Goal: Transaction & Acquisition: Purchase product/service

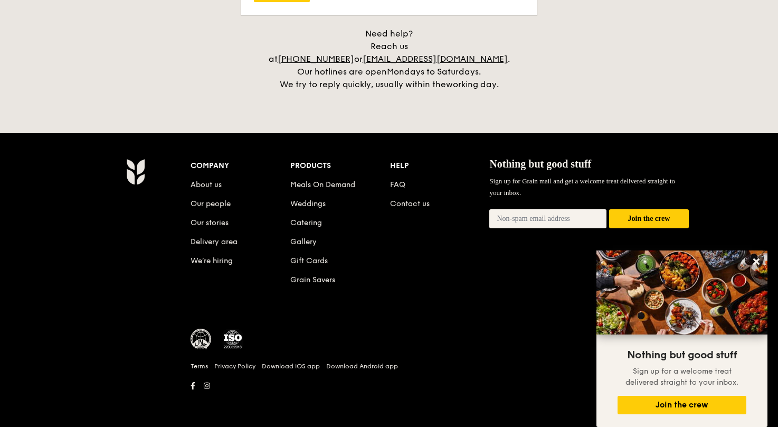
scroll to position [1480, 0]
click at [290, 222] on link "Catering" at bounding box center [306, 222] width 32 height 9
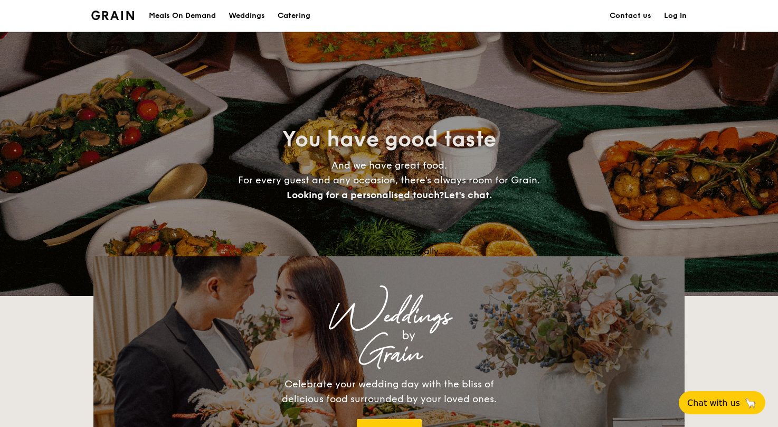
scroll to position [207, 0]
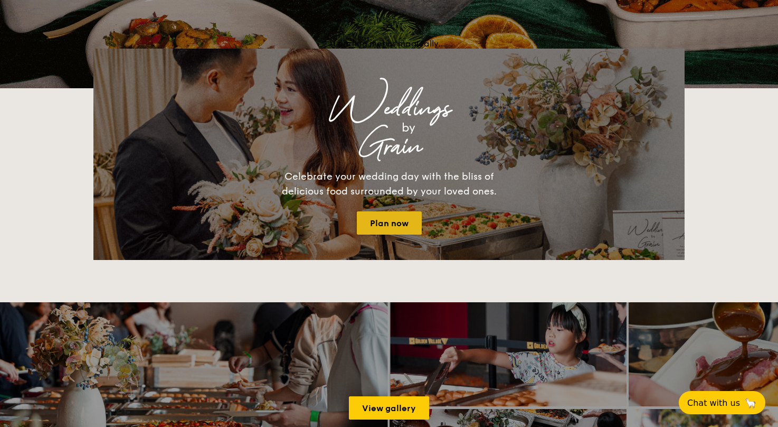
click at [402, 234] on link "Plan now" at bounding box center [389, 222] width 65 height 23
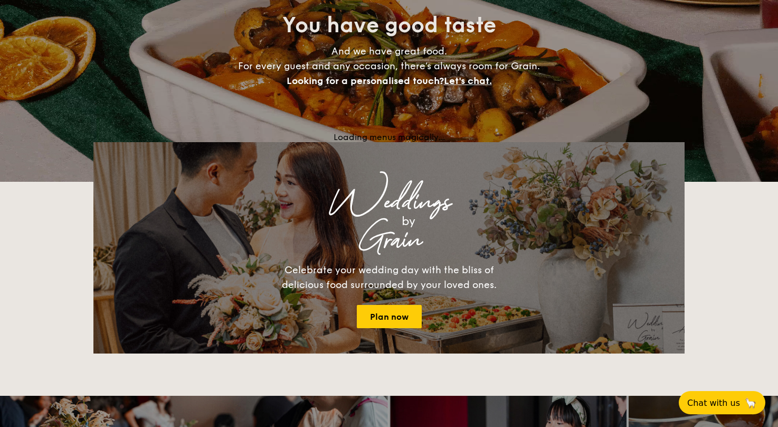
scroll to position [0, 0]
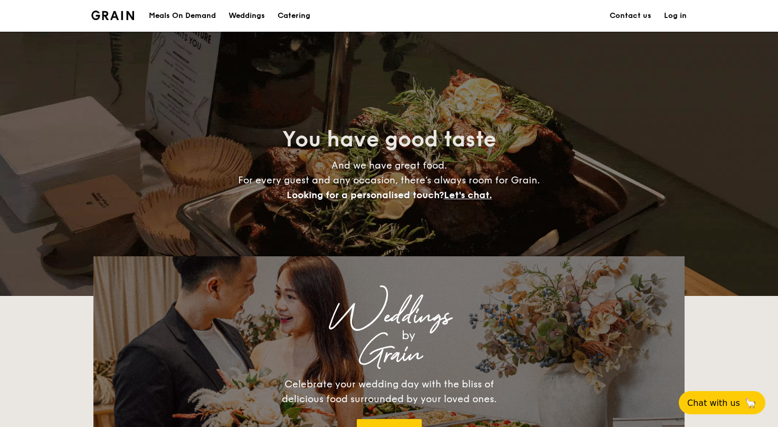
click at [278, 16] on h1 "Catering" at bounding box center [294, 16] width 33 height 32
click at [91, 16] on img at bounding box center [112, 16] width 43 height 10
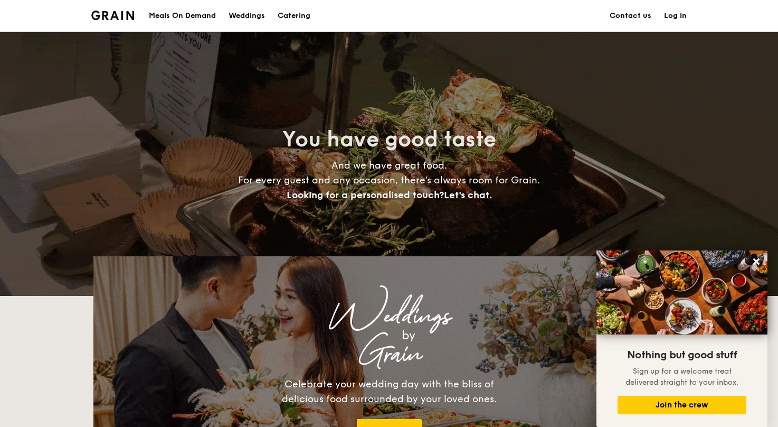
click at [91, 18] on img at bounding box center [112, 16] width 43 height 10
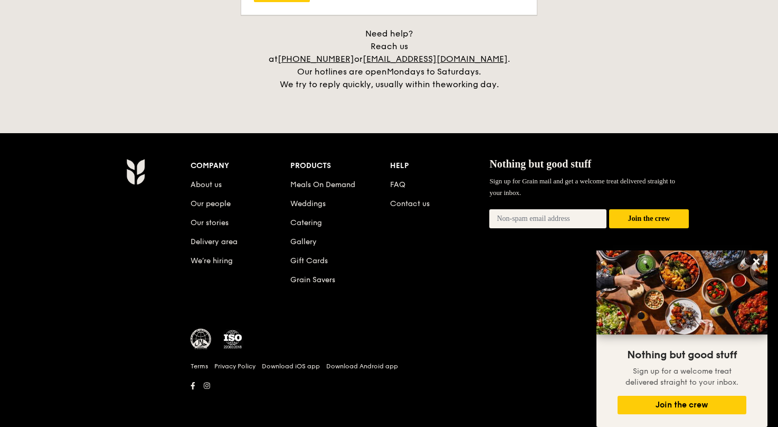
scroll to position [2785, 0]
click at [758, 262] on icon at bounding box center [756, 261] width 6 height 6
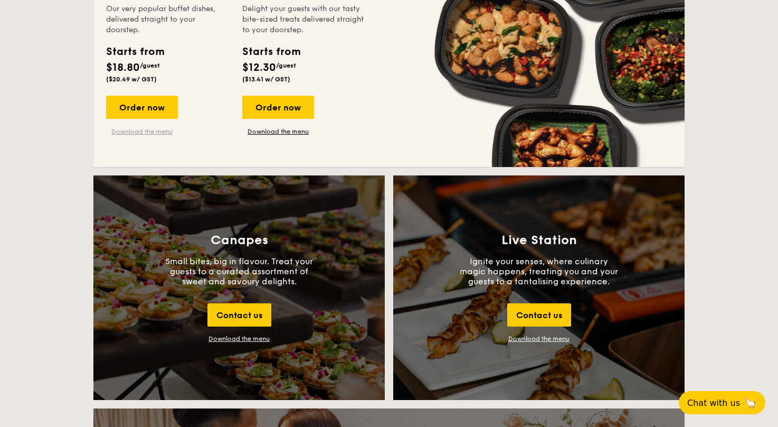
scroll to position [1028, 0]
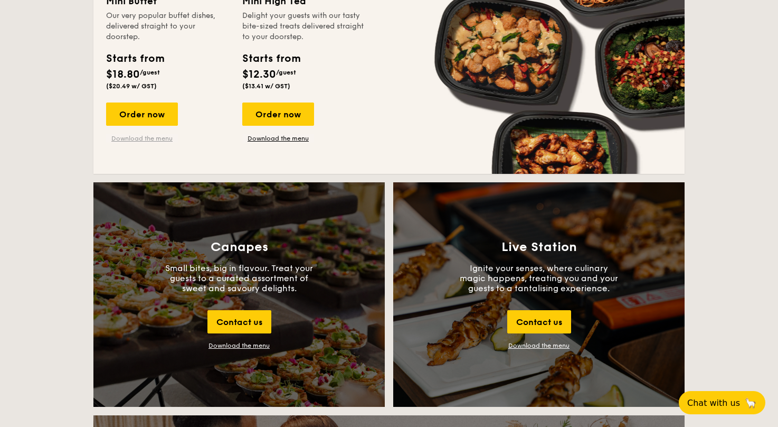
click at [108, 143] on link "Download the menu" at bounding box center [142, 138] width 72 height 8
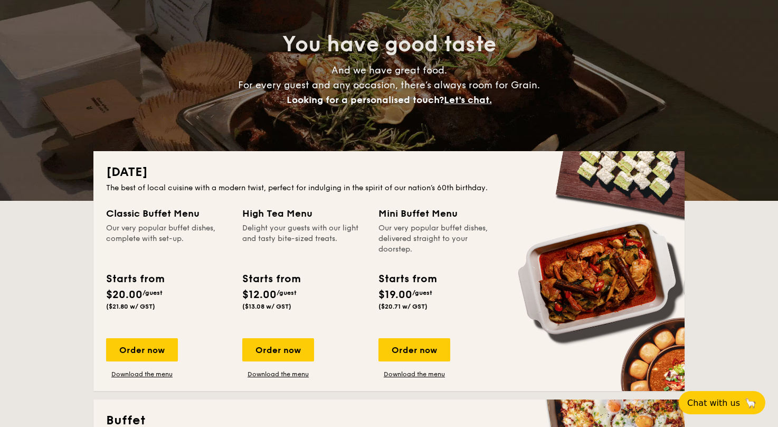
scroll to position [0, 0]
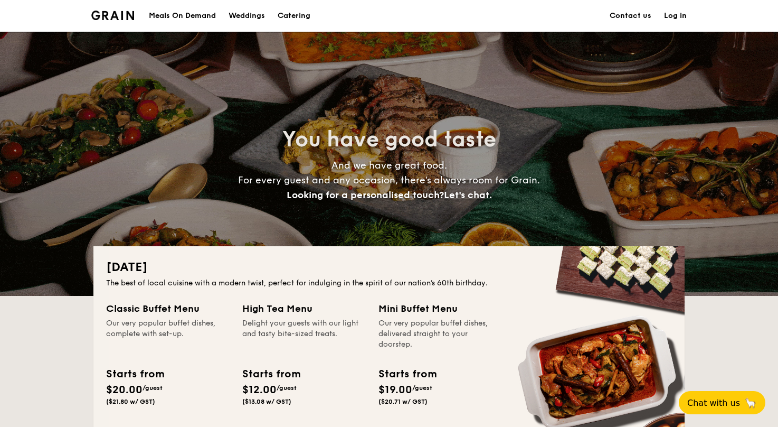
click at [149, 20] on div "Meals On Demand" at bounding box center [182, 16] width 67 height 32
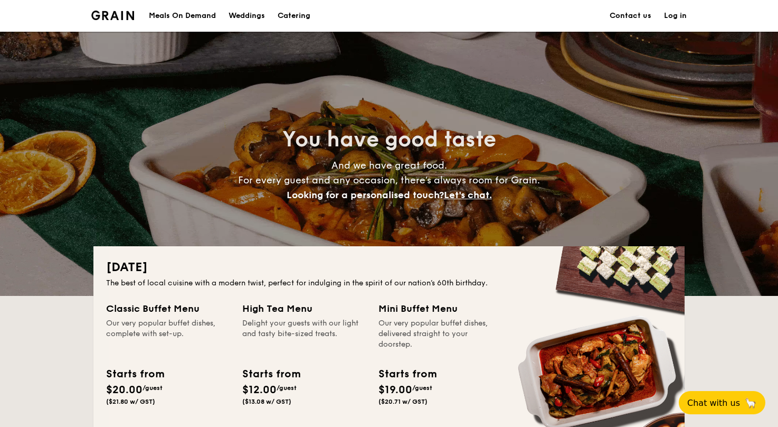
click at [278, 12] on h1 "Catering" at bounding box center [294, 16] width 33 height 32
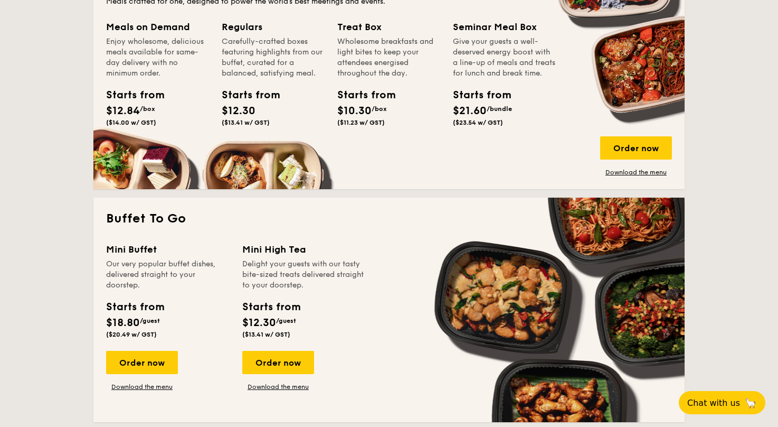
scroll to position [834, 0]
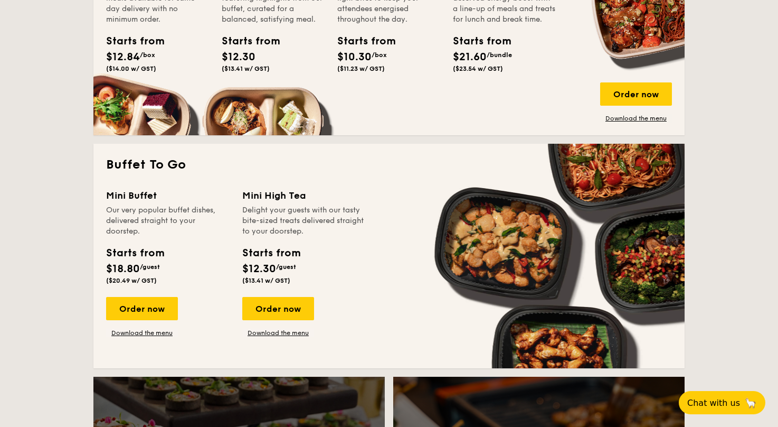
click at [106, 49] on div "Starts from" at bounding box center [130, 41] width 48 height 16
click at [106, 25] on div "Enjoy wholesome, delicious meals available for same-day delivery with no minimu…" at bounding box center [157, 4] width 103 height 42
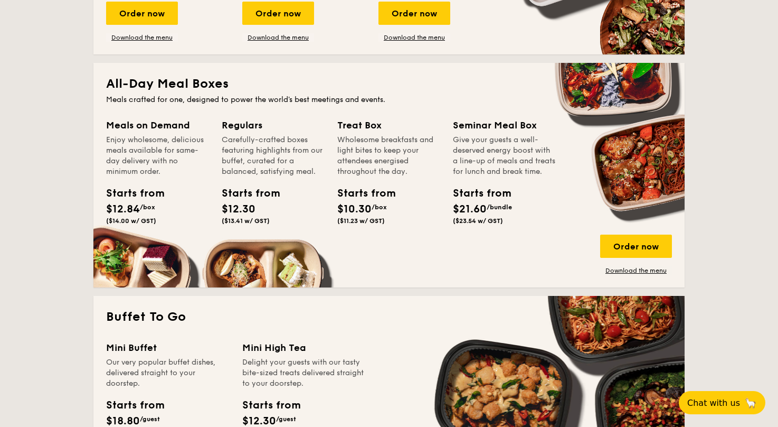
scroll to position [835, 0]
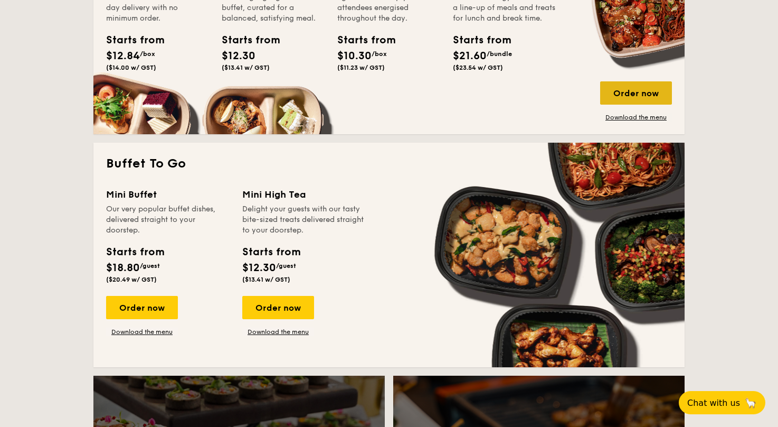
click at [672, 105] on div "Order now" at bounding box center [636, 92] width 72 height 23
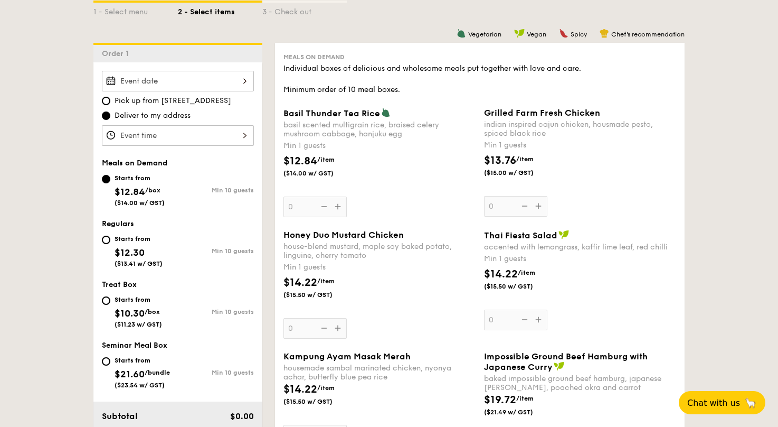
scroll to position [262, 0]
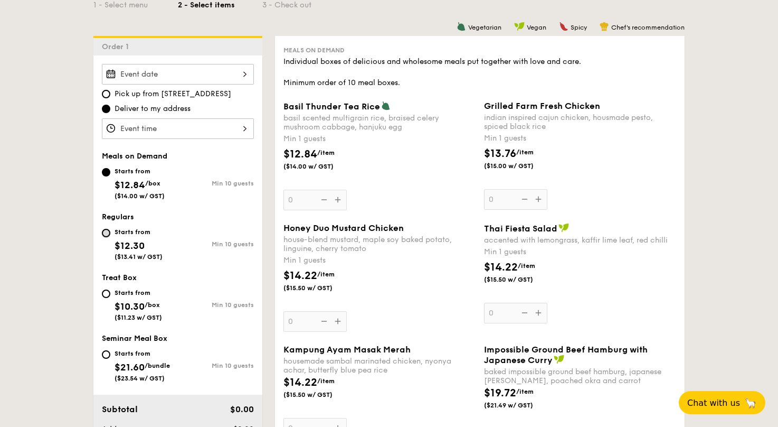
click at [102, 237] on input "Starts from $12.30 ($13.41 w/ GST) Min 10 guests" at bounding box center [106, 233] width 8 height 8
radio input "true"
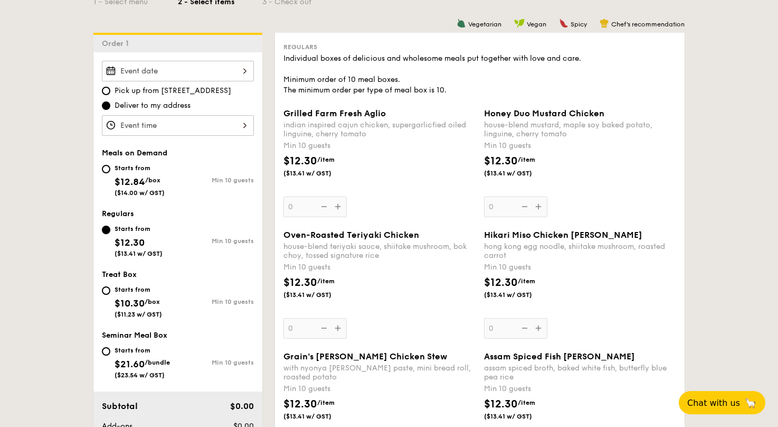
scroll to position [0, 0]
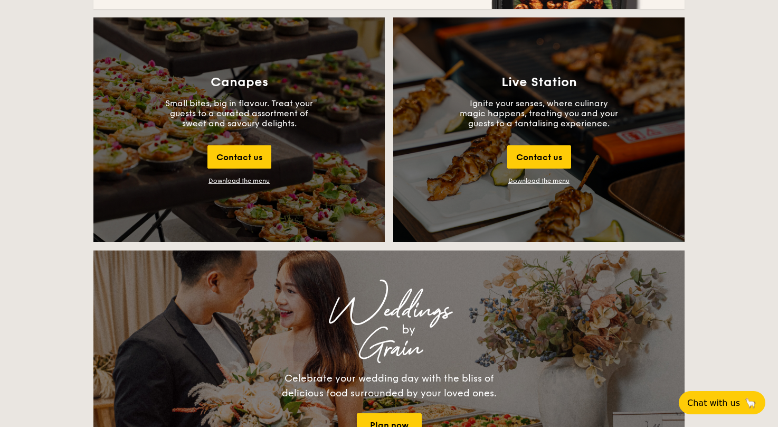
scroll to position [1031, 0]
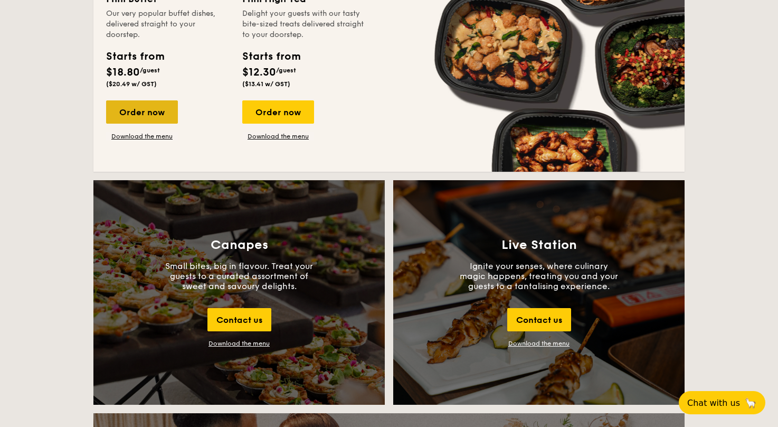
click at [106, 124] on div "Order now" at bounding box center [142, 111] width 72 height 23
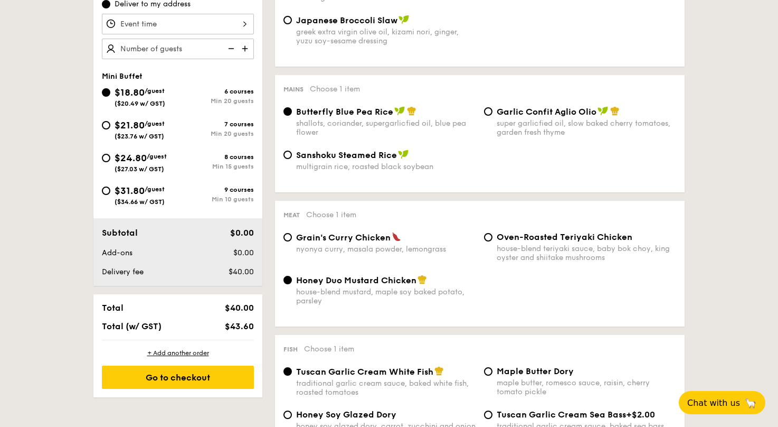
scroll to position [475, 0]
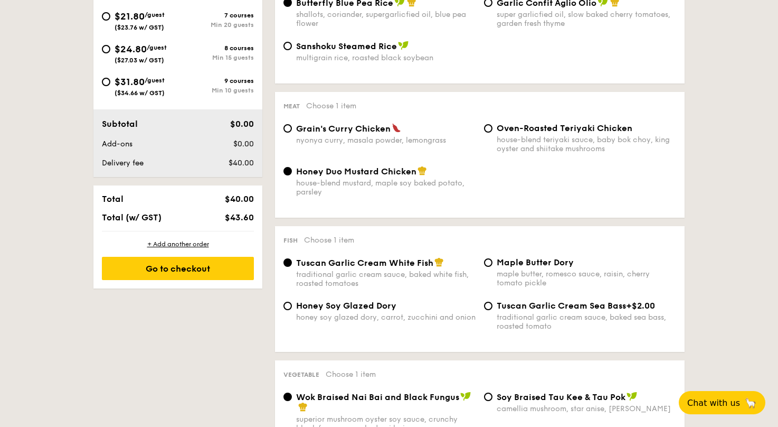
click at [115, 64] on div "$24.80 /guest ($27.03 w/ GST)" at bounding box center [141, 53] width 52 height 22
click at [102, 53] on input "$24.80 /guest ($27.03 w/ GST) 8 courses Min 15 guests" at bounding box center [106, 49] width 8 height 8
radio input "true"
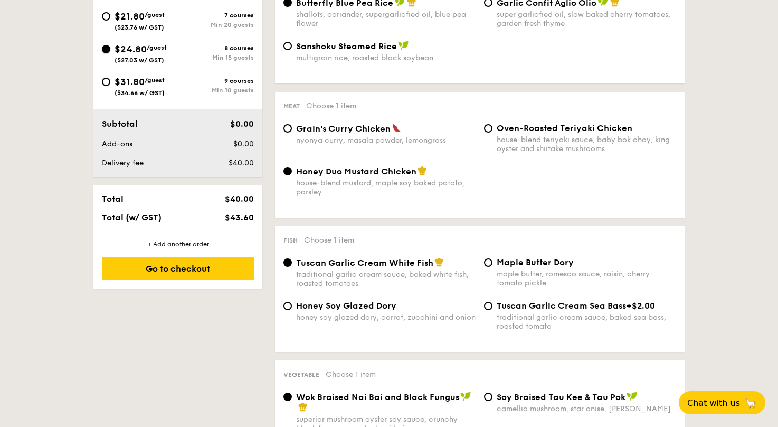
radio input "false"
radio input "true"
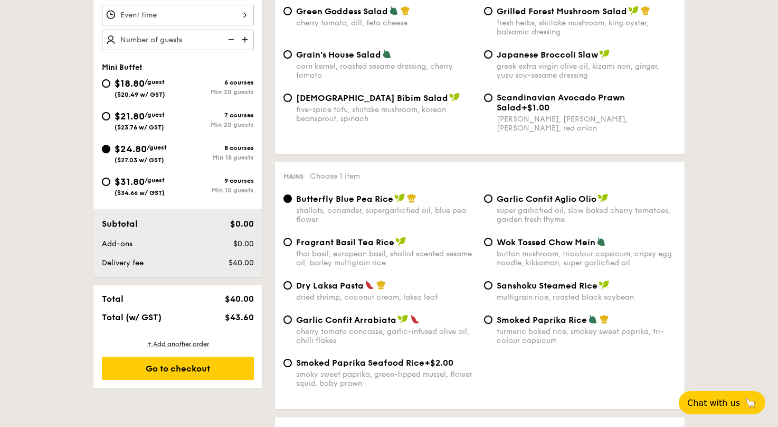
scroll to position [322, 0]
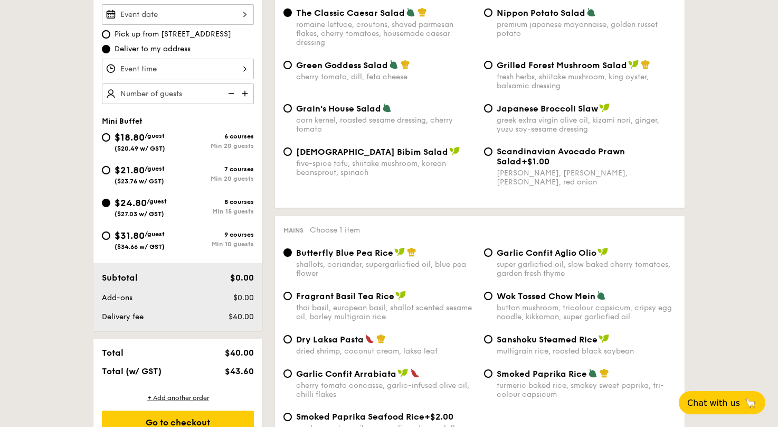
click at [238, 103] on img at bounding box center [246, 93] width 16 height 20
click at [222, 103] on img at bounding box center [230, 93] width 16 height 20
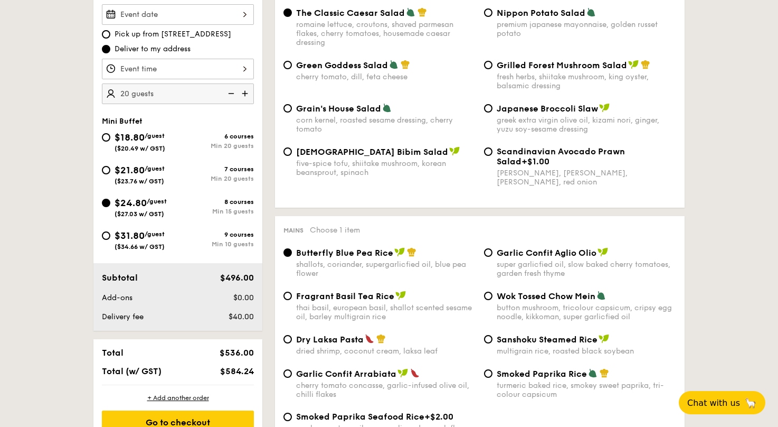
type input "15 guests"
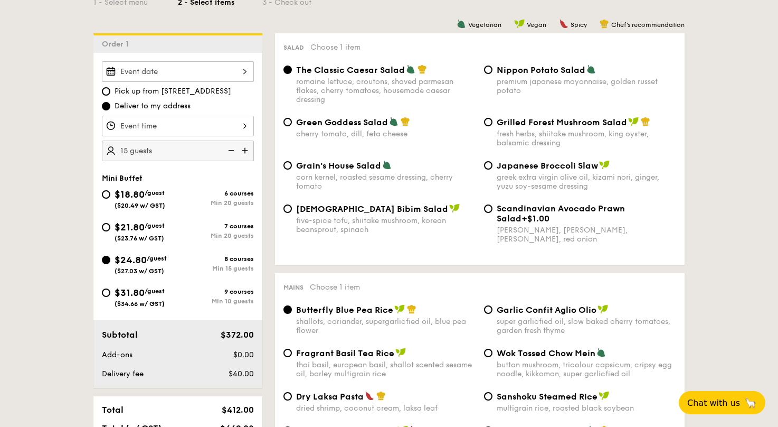
scroll to position [0, 0]
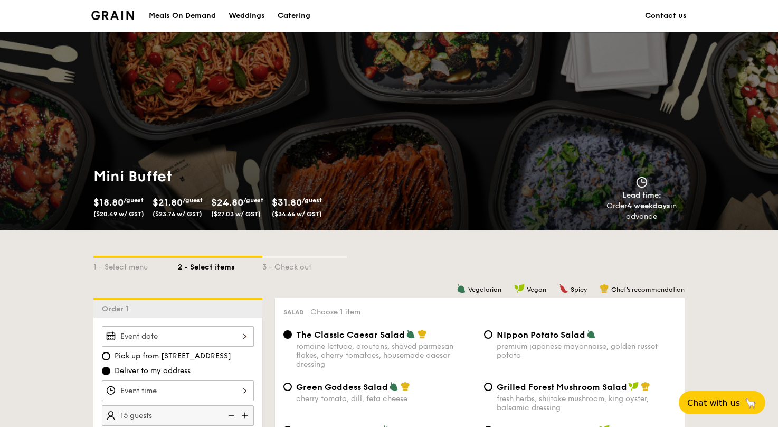
click at [91, 18] on img at bounding box center [112, 16] width 43 height 10
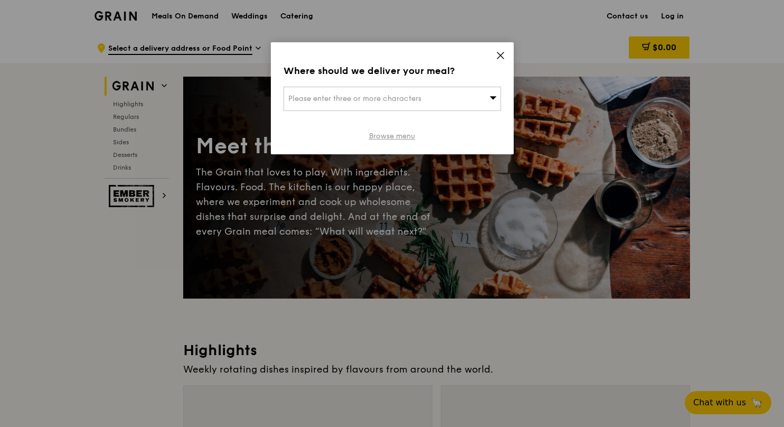
click at [412, 141] on link "Browse menu" at bounding box center [392, 136] width 46 height 11
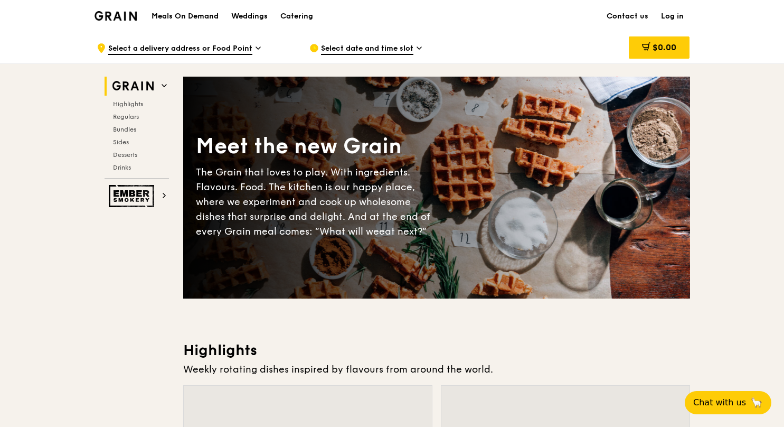
click at [413, 49] on span "Select date and time slot" at bounding box center [367, 49] width 92 height 12
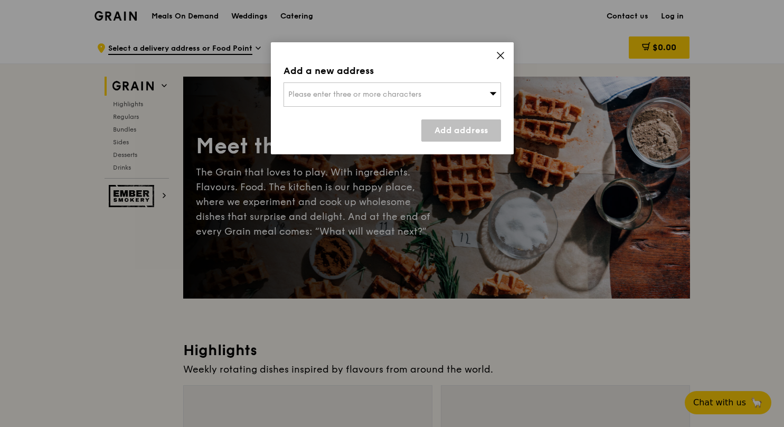
click at [414, 49] on div "Add a new address Please enter three or more characters Add address" at bounding box center [392, 213] width 784 height 427
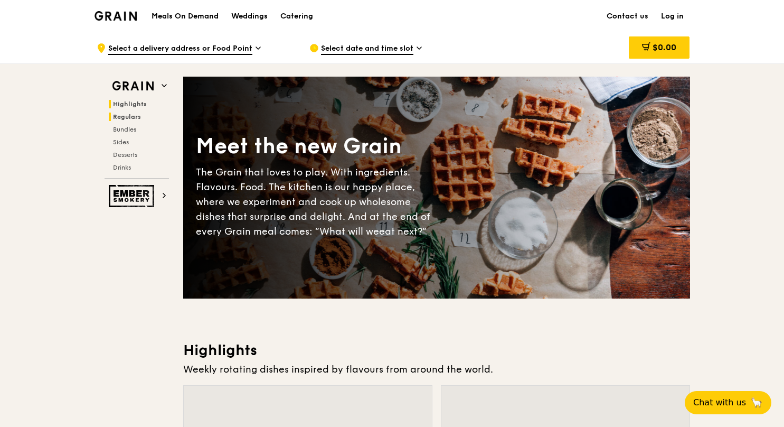
click at [113, 120] on span "Regulars" at bounding box center [127, 116] width 28 height 7
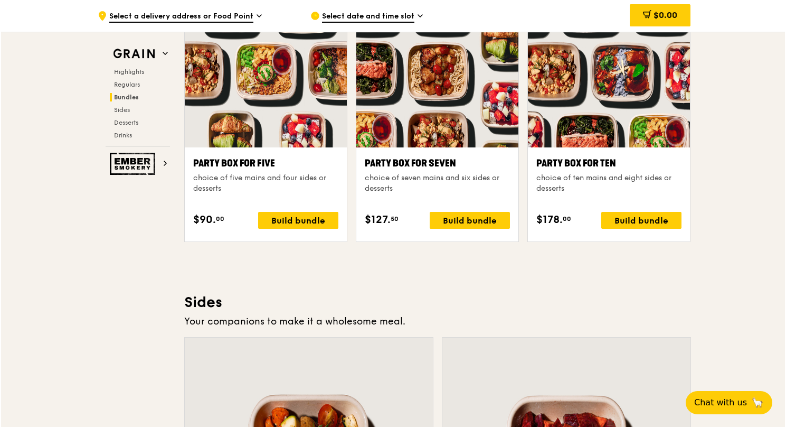
scroll to position [2504, 0]
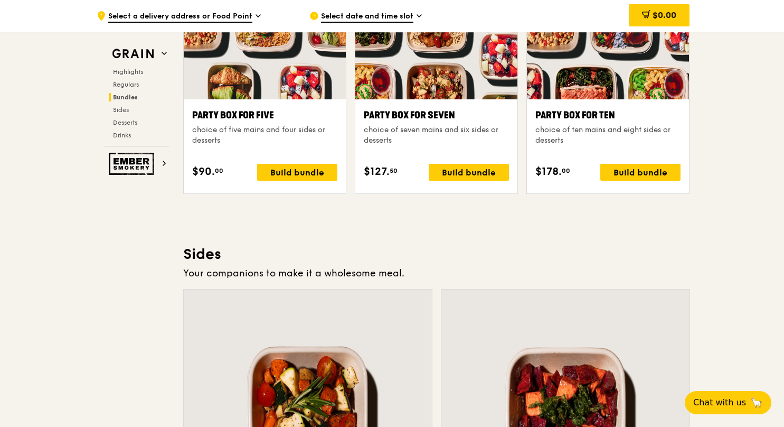
click at [670, 99] on div at bounding box center [608, 21] width 162 height 155
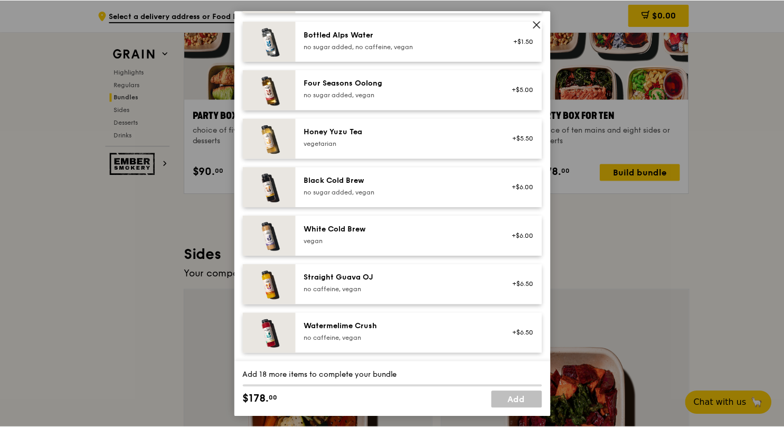
scroll to position [1632, 0]
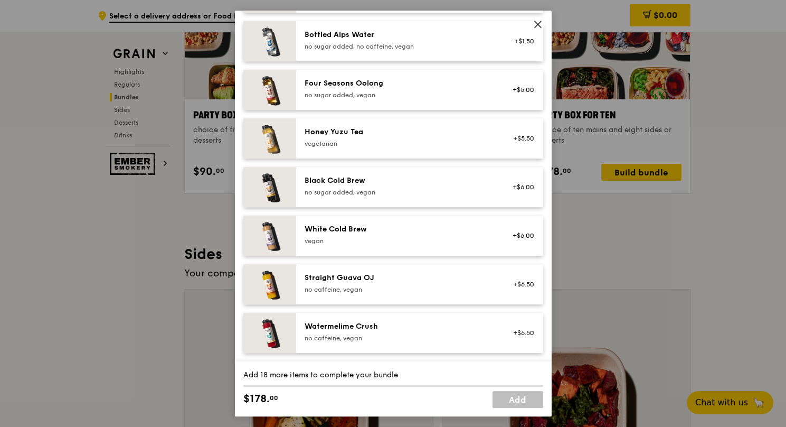
click at [540, 29] on icon at bounding box center [538, 25] width 10 height 10
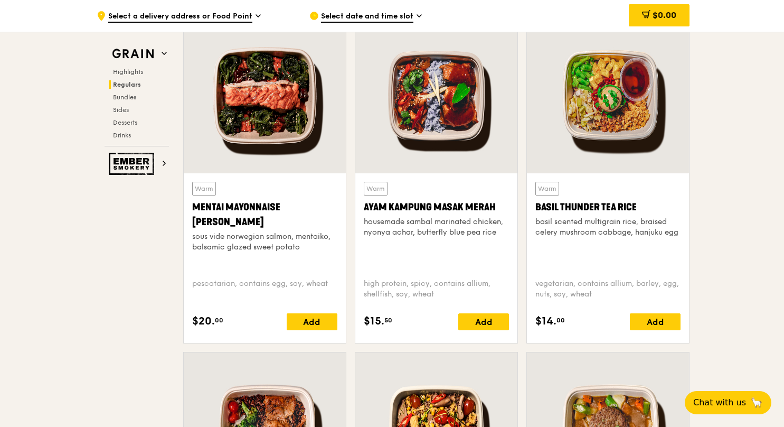
scroll to position [959, 0]
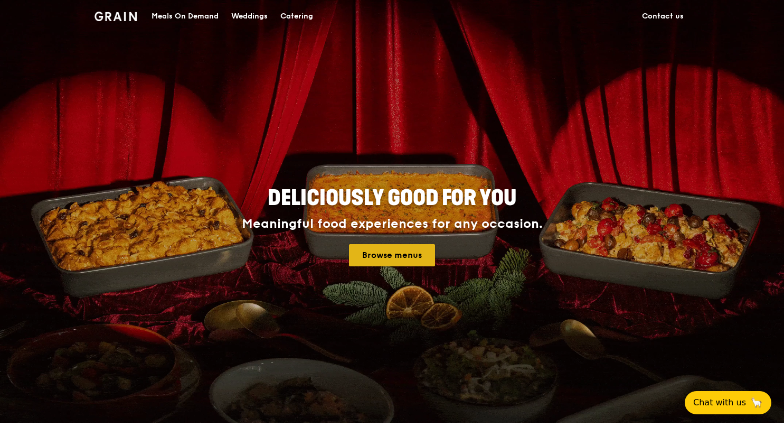
click at [413, 265] on link "Browse menus" at bounding box center [392, 255] width 86 height 22
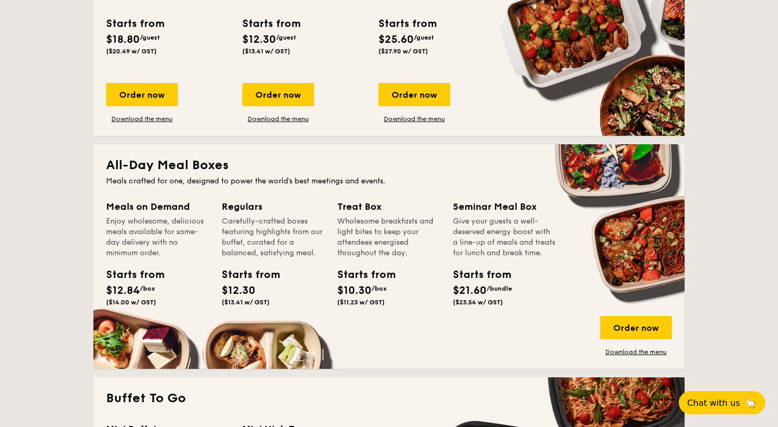
scroll to position [723, 0]
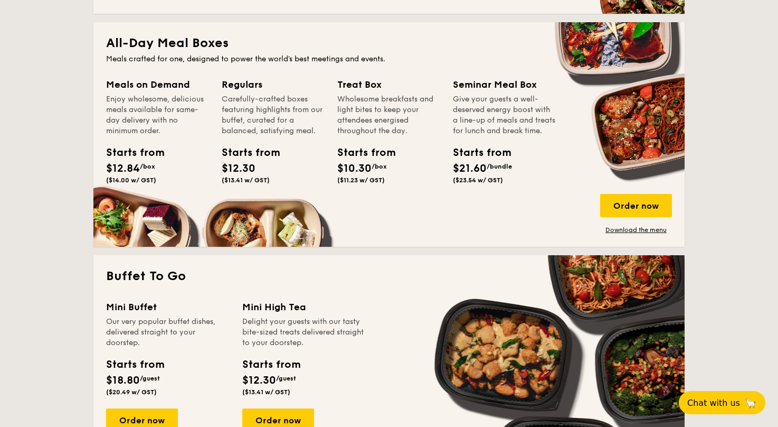
click at [222, 175] on span "$12.30" at bounding box center [239, 168] width 34 height 13
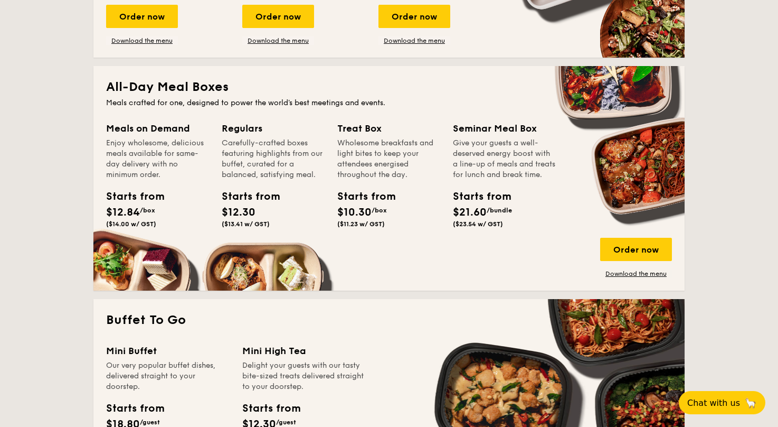
scroll to position [672, 0]
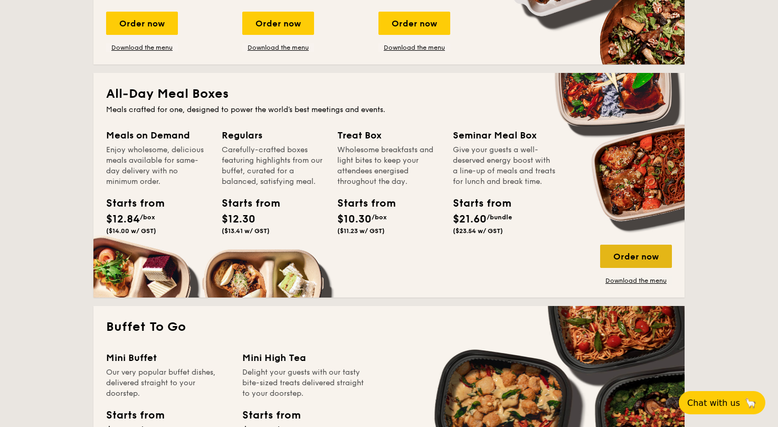
click at [672, 268] on div "Order now" at bounding box center [636, 255] width 72 height 23
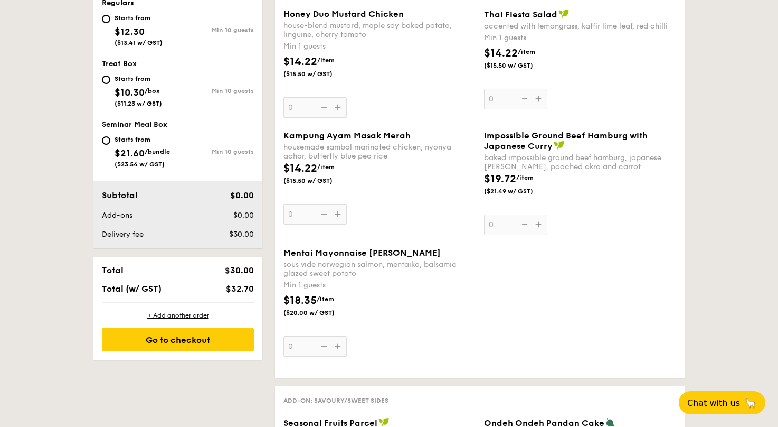
scroll to position [462, 0]
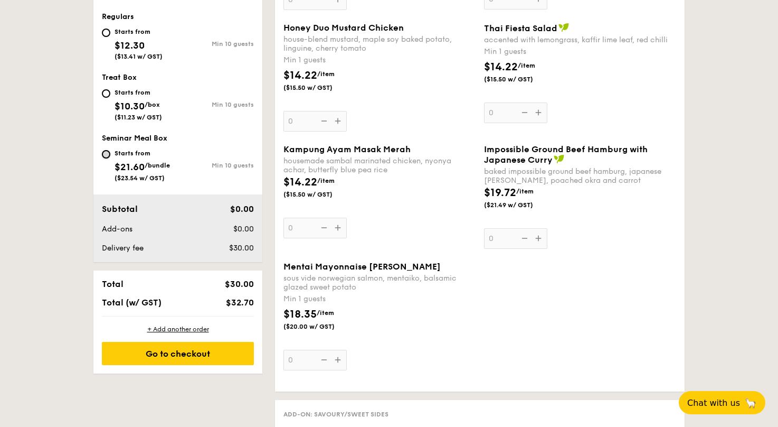
click at [102, 158] on input "Starts from $21.60 /bundle ($23.54 w/ GST) Min 10 guests" at bounding box center [106, 154] width 8 height 8
radio input "true"
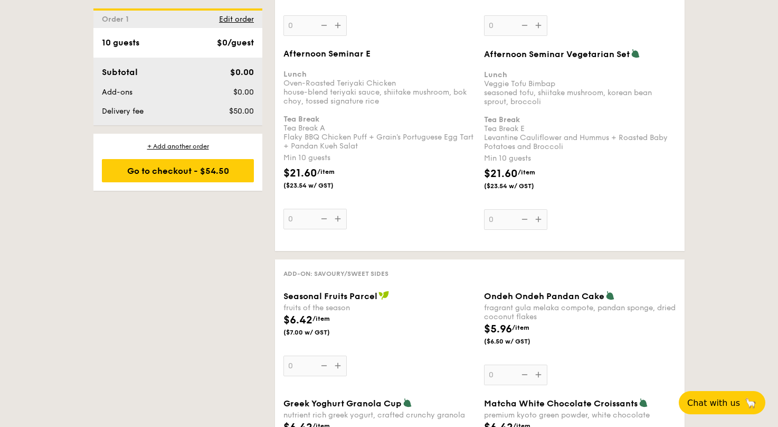
scroll to position [2084, 0]
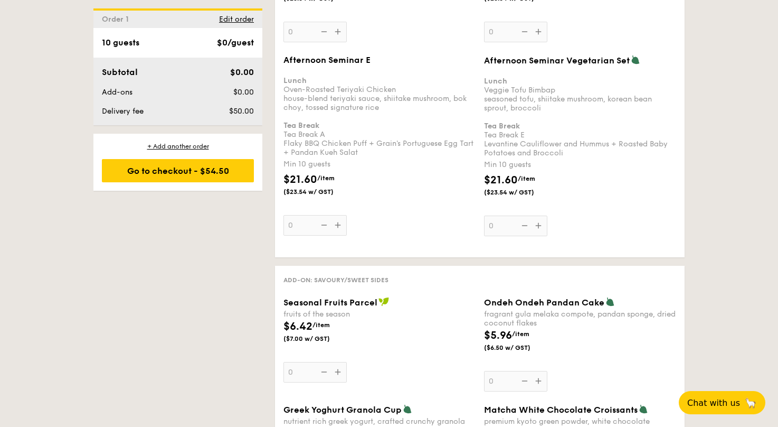
click at [284, 42] on input "0" at bounding box center [315, 32] width 63 height 21
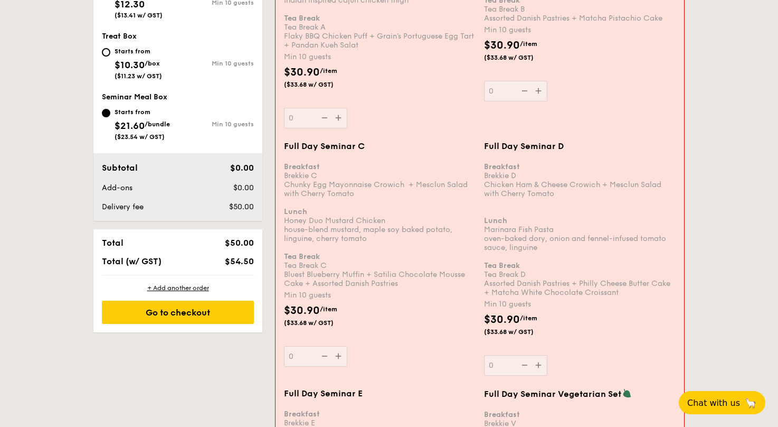
scroll to position [298, 0]
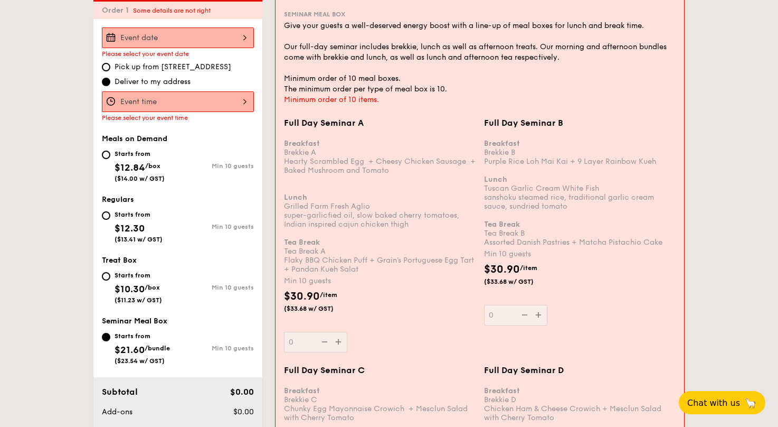
click at [164, 112] on div at bounding box center [178, 101] width 152 height 21
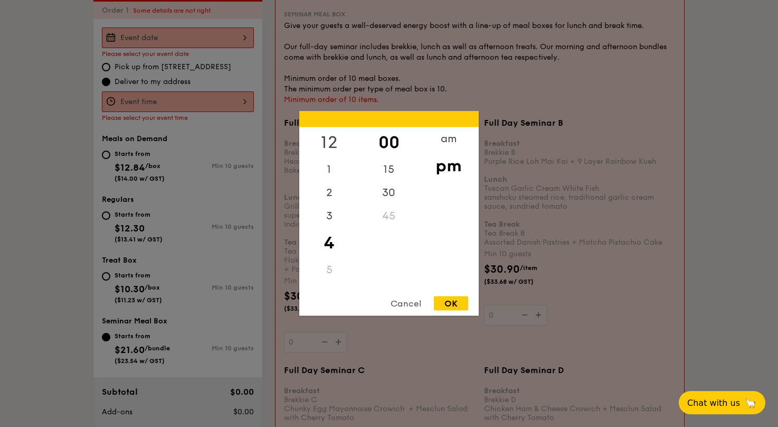
click at [335, 139] on div "12" at bounding box center [329, 142] width 60 height 31
click at [453, 304] on div "OK" at bounding box center [451, 303] width 34 height 14
type input "12:00PM"
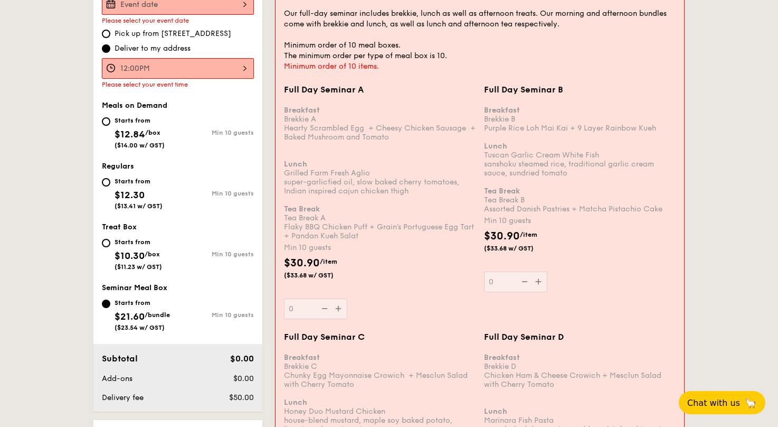
scroll to position [210, 0]
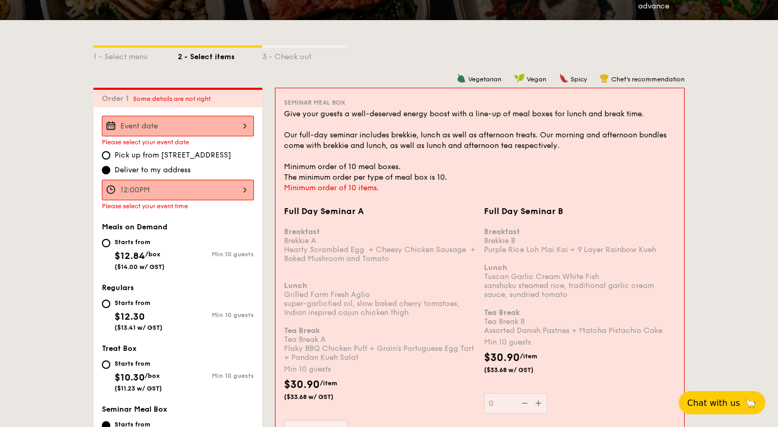
click at [142, 136] on div at bounding box center [178, 126] width 152 height 21
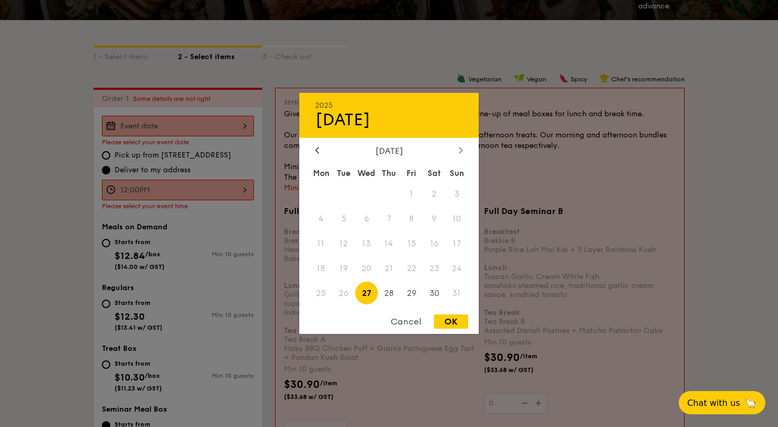
click at [462, 147] on icon at bounding box center [460, 150] width 3 height 6
click at [391, 214] on span "11" at bounding box center [389, 218] width 23 height 23
click at [459, 326] on div "OK" at bounding box center [451, 321] width 34 height 14
type input "Sep 11, 2025"
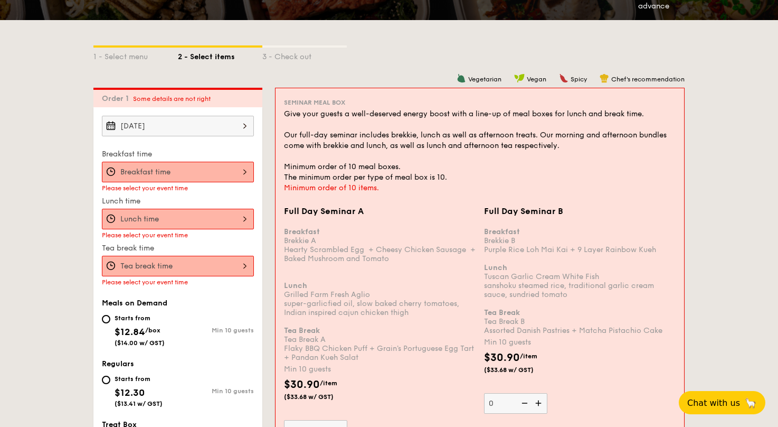
scroll to position [223, 0]
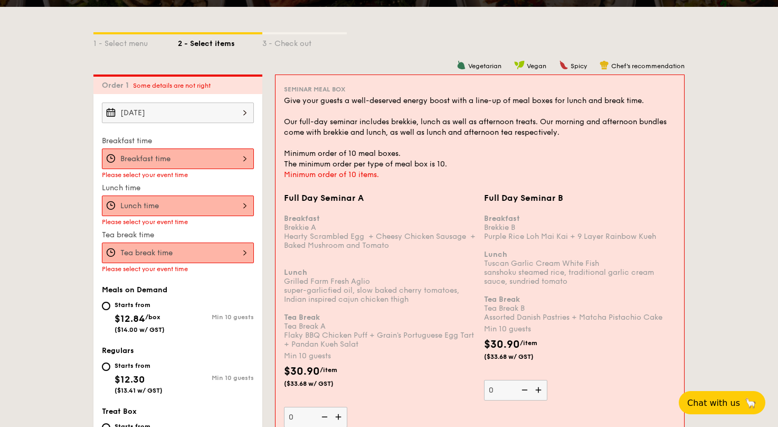
click at [160, 216] on div at bounding box center [178, 205] width 152 height 21
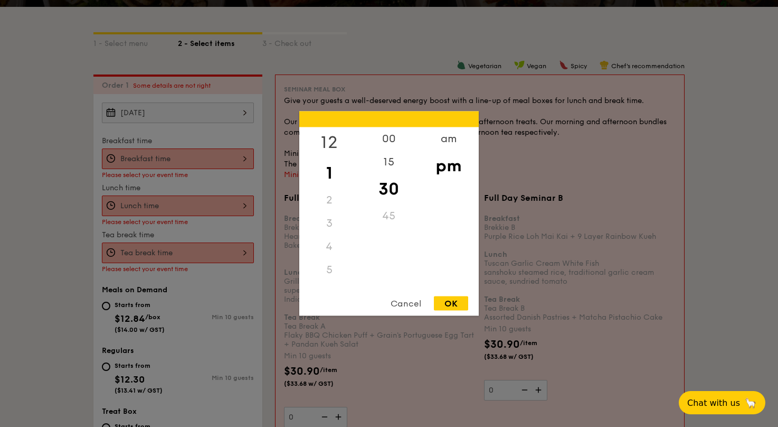
click at [328, 136] on div "12" at bounding box center [329, 142] width 60 height 31
click at [393, 141] on div "00" at bounding box center [389, 142] width 60 height 31
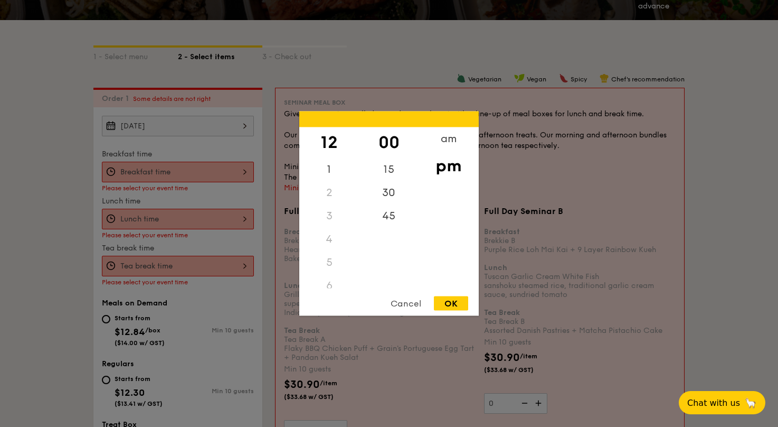
scroll to position [203, 0]
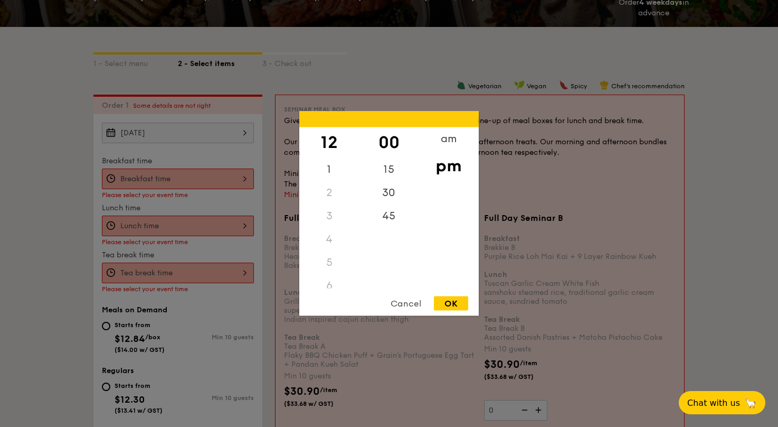
click at [442, 300] on div "OK" at bounding box center [451, 303] width 34 height 14
type input "12:00PM"
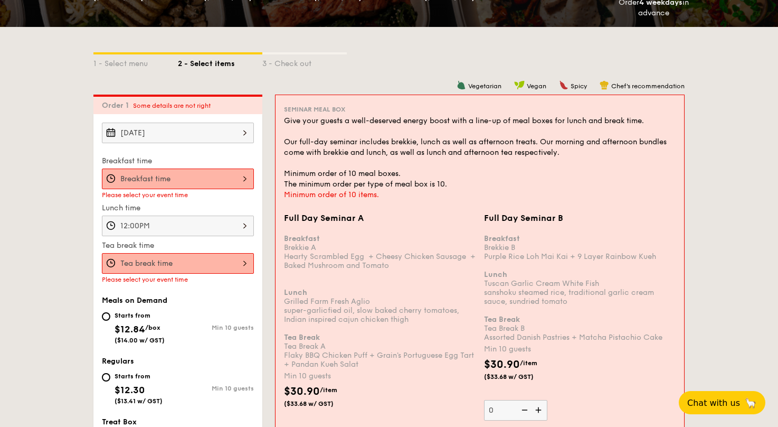
click at [130, 273] on div at bounding box center [178, 263] width 152 height 21
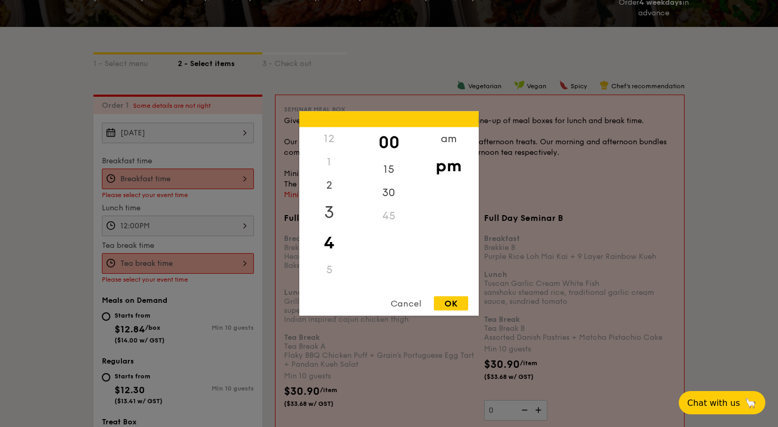
click at [330, 212] on div "3" at bounding box center [329, 212] width 60 height 31
click at [451, 301] on div "OK" at bounding box center [451, 303] width 34 height 14
type input "3:00PM"
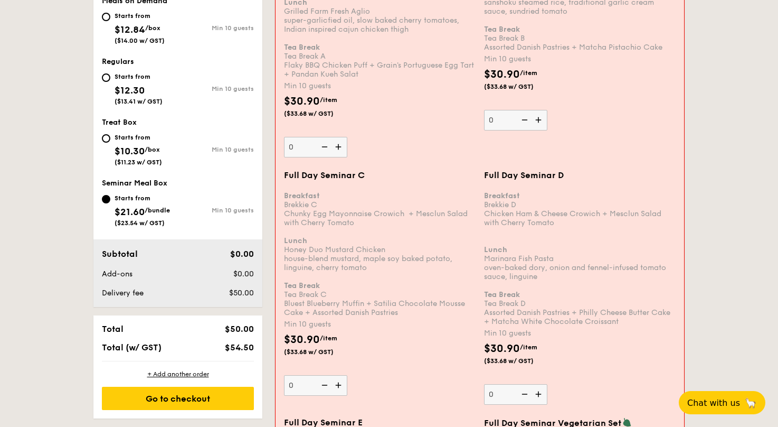
scroll to position [285, 0]
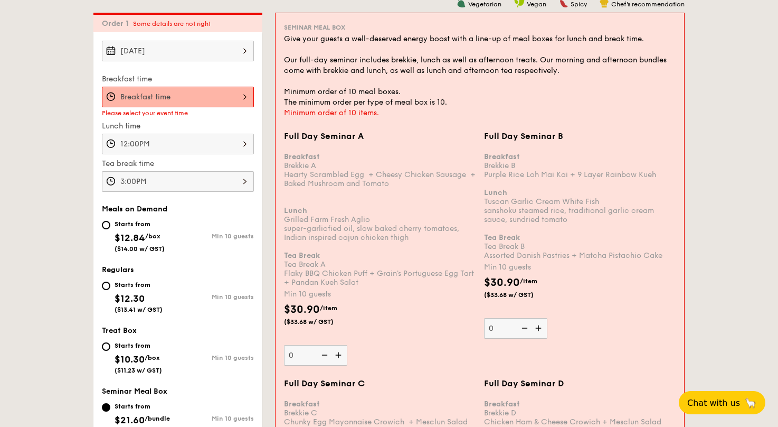
click at [159, 107] on div at bounding box center [178, 97] width 152 height 21
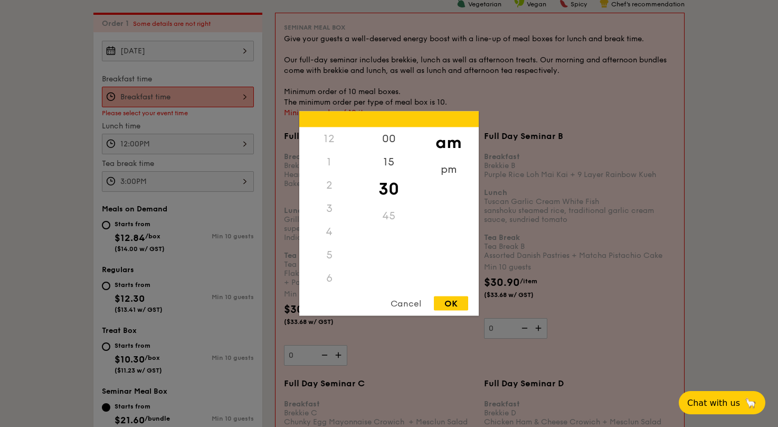
scroll to position [125, 0]
click at [327, 227] on div "9" at bounding box center [329, 226] width 60 height 31
click at [381, 135] on div "00" at bounding box center [389, 142] width 60 height 31
click at [445, 300] on div "OK" at bounding box center [451, 303] width 34 height 14
type input "9:00AM"
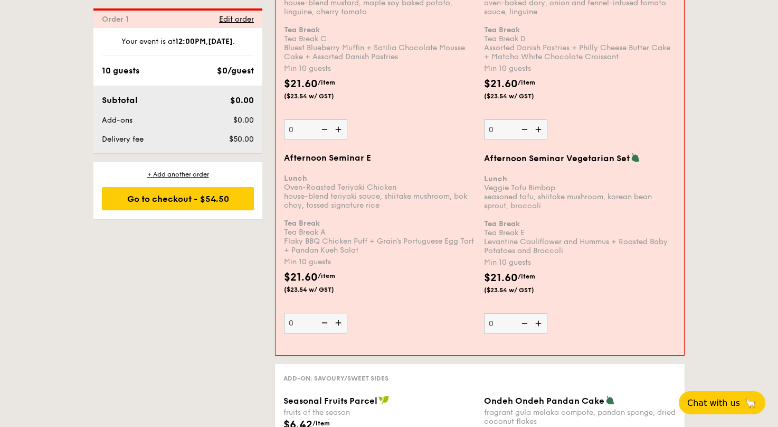
scroll to position [2052, 0]
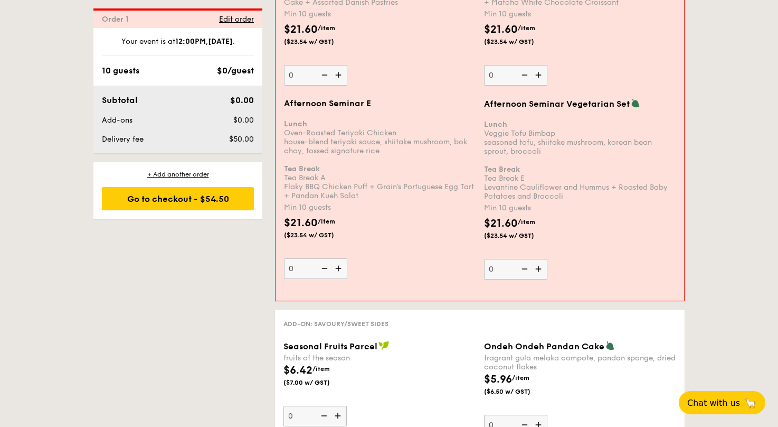
click at [332, 85] on img at bounding box center [340, 75] width 16 height 20
click at [284, 86] on input "0" at bounding box center [315, 75] width 63 height 21
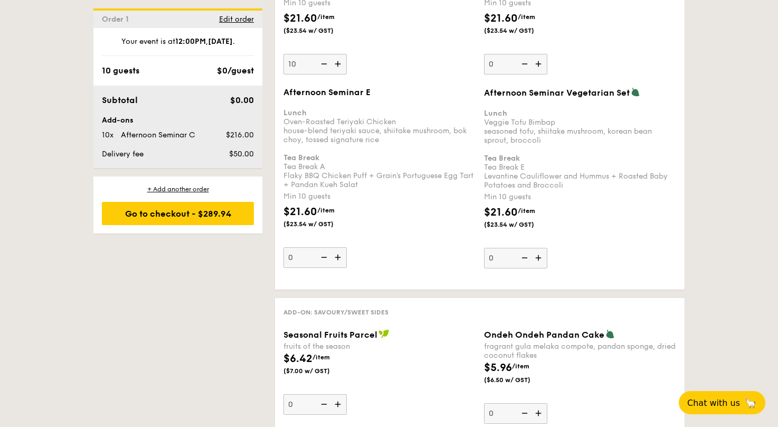
scroll to position [2038, 0]
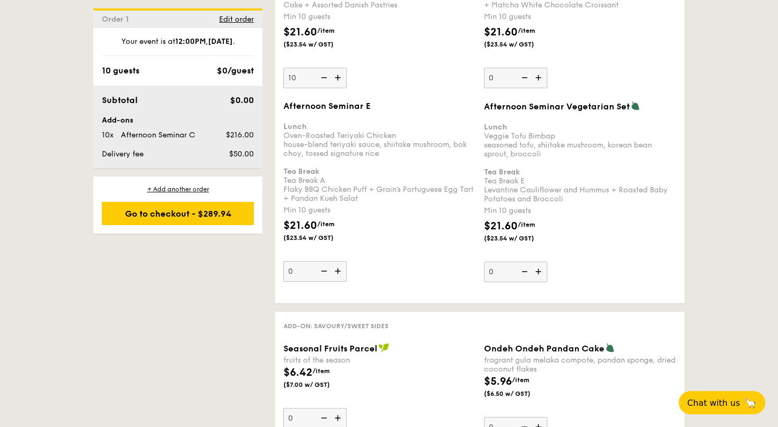
click at [331, 88] on img at bounding box center [339, 78] width 16 height 20
click at [284, 88] on input "10" at bounding box center [315, 78] width 63 height 21
click at [331, 88] on img at bounding box center [339, 78] width 16 height 20
click at [284, 88] on input "11" at bounding box center [315, 78] width 63 height 21
click at [331, 88] on img at bounding box center [339, 78] width 16 height 20
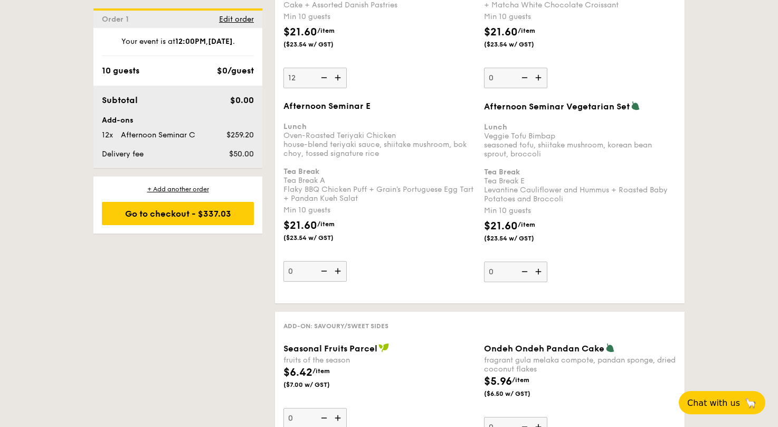
click at [284, 88] on input "12" at bounding box center [315, 78] width 63 height 21
click at [331, 88] on img at bounding box center [339, 78] width 16 height 20
click at [284, 88] on input "13" at bounding box center [315, 78] width 63 height 21
click at [331, 88] on img at bounding box center [339, 78] width 16 height 20
click at [284, 88] on input "14" at bounding box center [315, 78] width 63 height 21
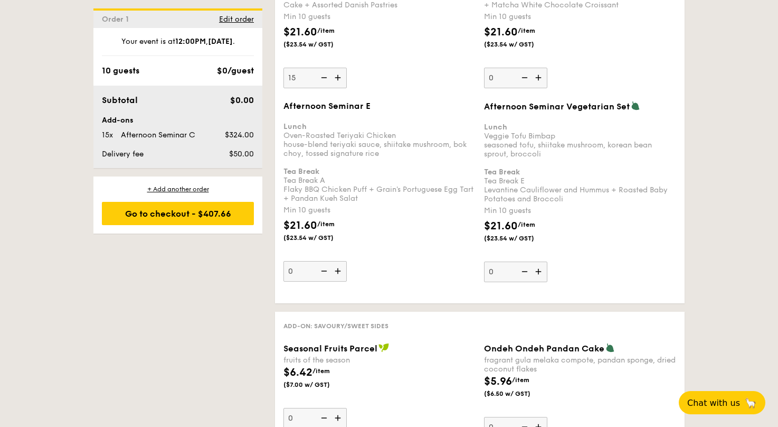
click at [331, 88] on img at bounding box center [339, 78] width 16 height 20
click at [284, 88] on input "15" at bounding box center [315, 78] width 63 height 21
type input "16"
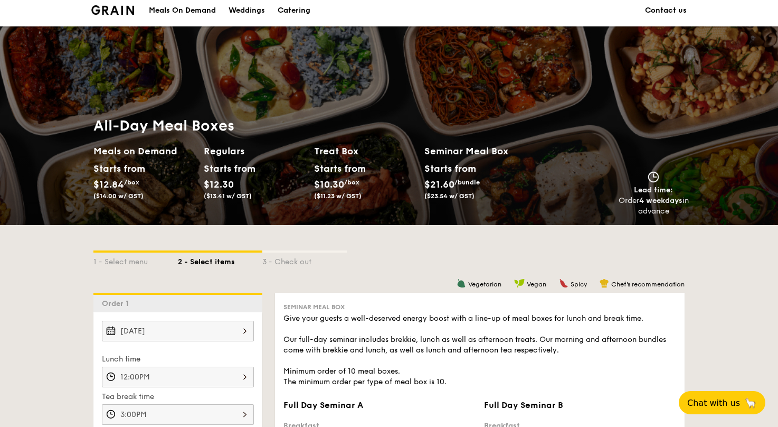
scroll to position [0, 0]
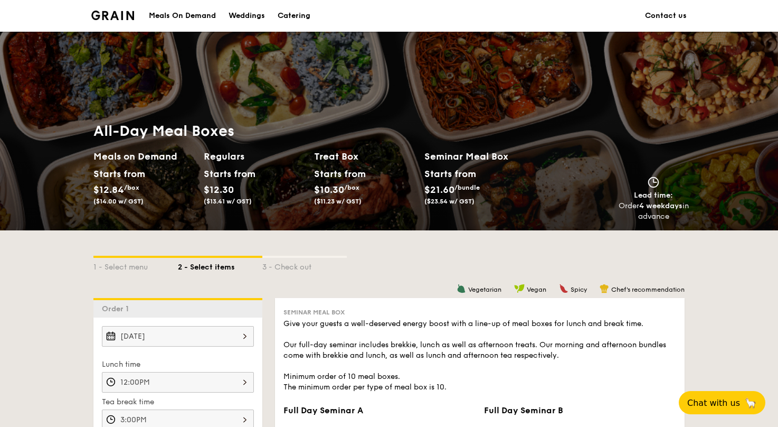
click at [149, 14] on div "Meals On Demand" at bounding box center [182, 16] width 67 height 32
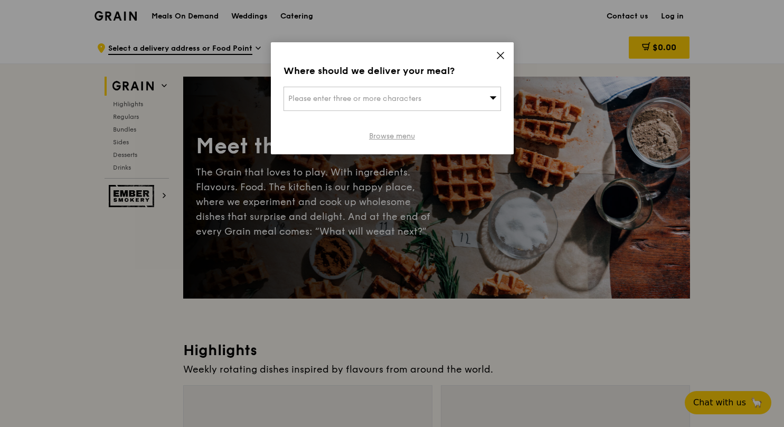
click at [393, 141] on link "Browse menu" at bounding box center [392, 136] width 46 height 11
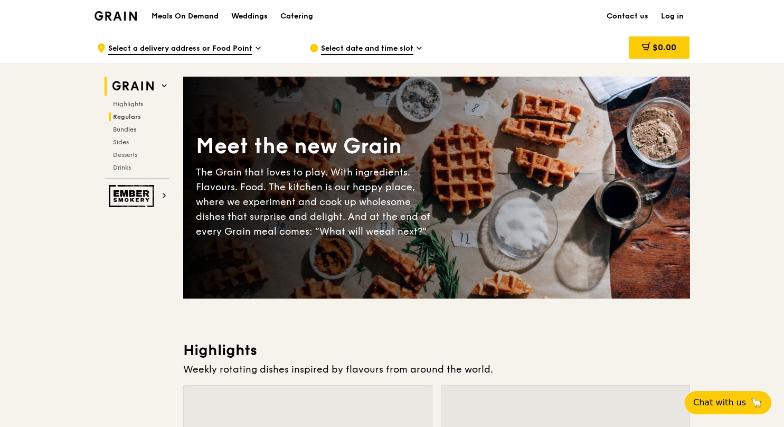
click at [113, 120] on span "Regulars" at bounding box center [127, 116] width 28 height 7
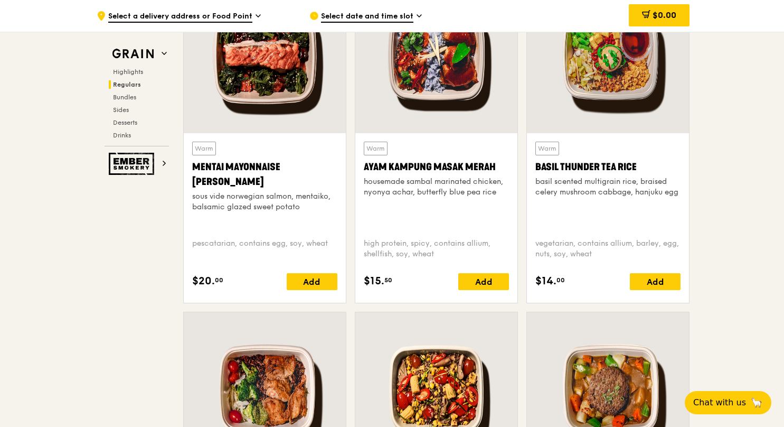
scroll to position [1115, 0]
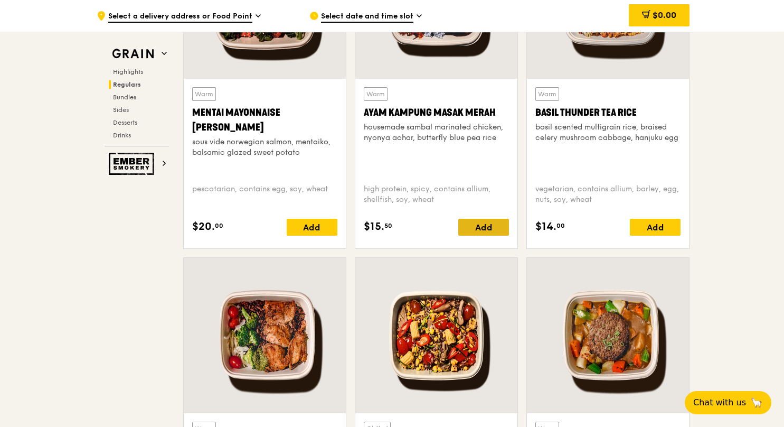
click at [500, 235] on div "Add" at bounding box center [483, 227] width 51 height 17
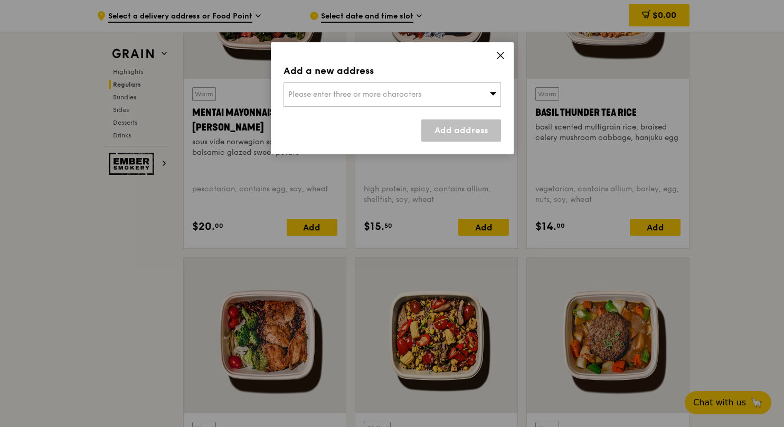
click at [481, 107] on div "Please enter three or more characters" at bounding box center [393, 94] width 218 height 24
click at [481, 106] on input "search" at bounding box center [392, 94] width 216 height 23
click at [496, 60] on icon at bounding box center [501, 56] width 10 height 10
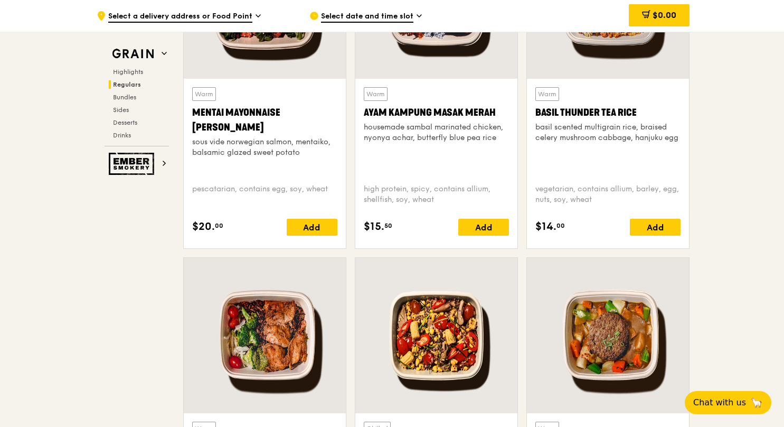
click at [415, 120] on div "Ayam Kampung Masak Merah" at bounding box center [436, 112] width 145 height 15
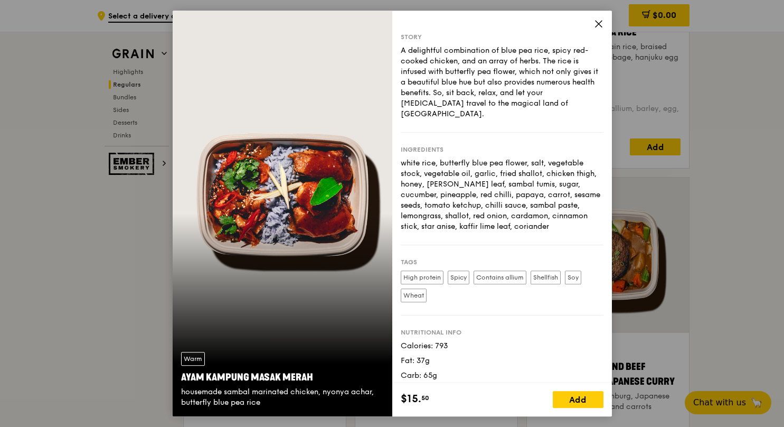
scroll to position [1098, 0]
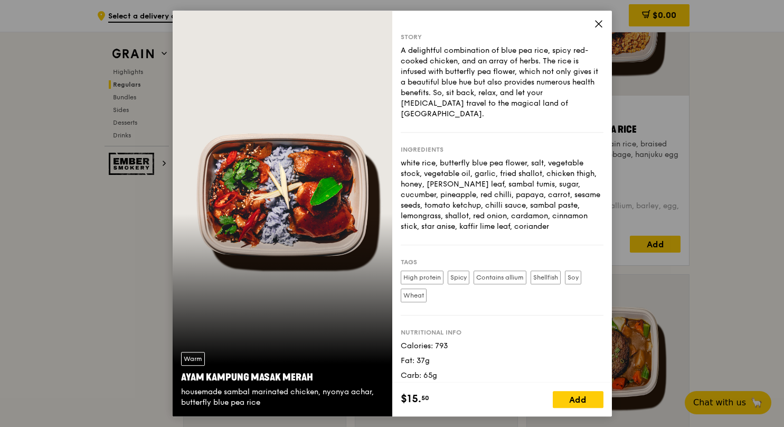
click at [602, 25] on icon at bounding box center [599, 24] width 6 height 6
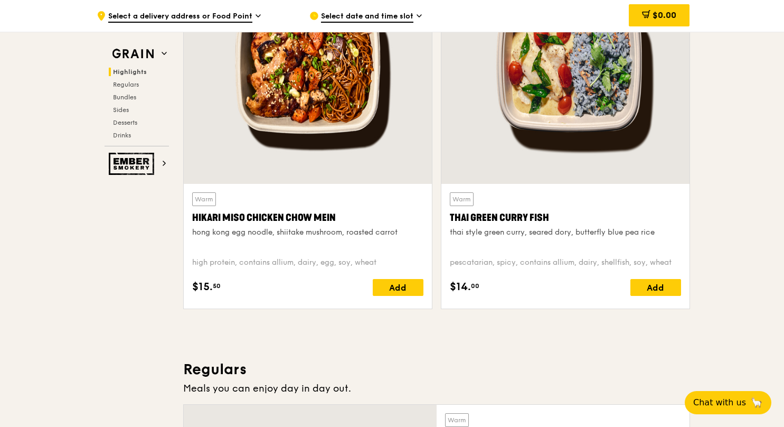
scroll to position [431, 0]
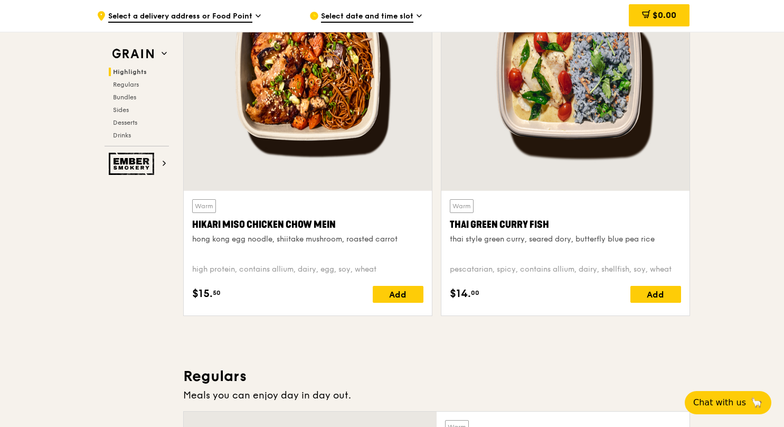
click at [639, 87] on div at bounding box center [565, 72] width 248 height 237
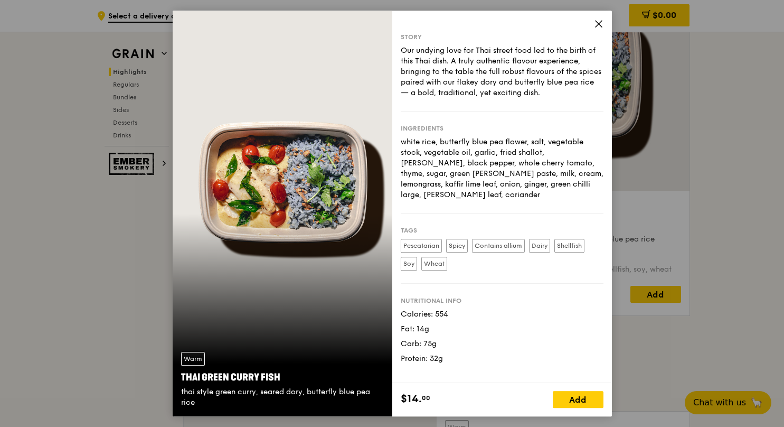
click at [603, 24] on icon at bounding box center [599, 24] width 10 height 10
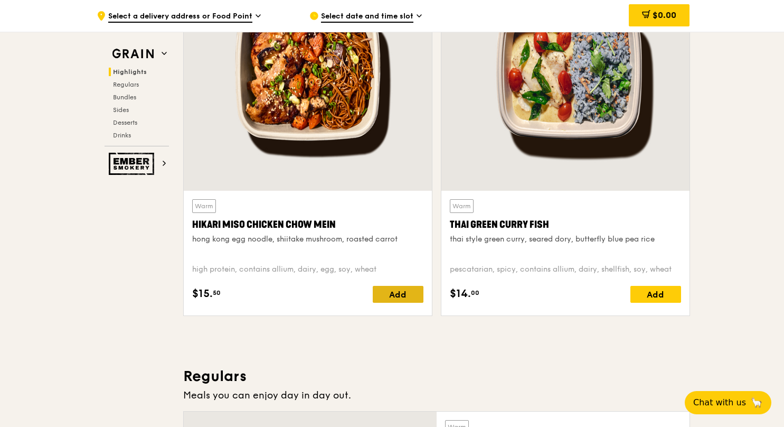
click at [388, 303] on div "Add" at bounding box center [398, 294] width 51 height 17
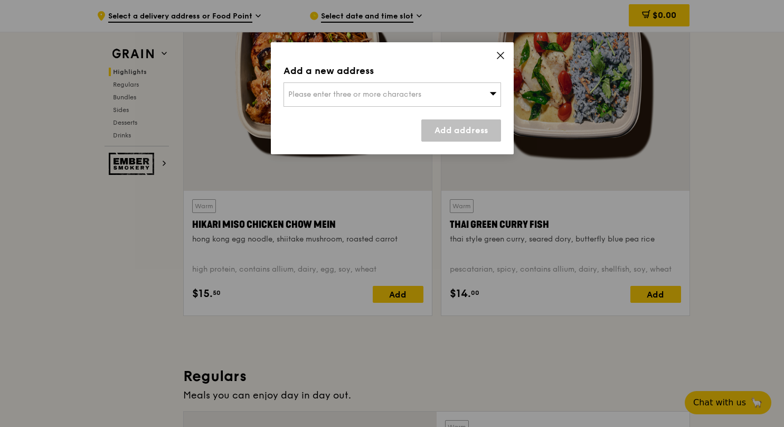
click at [421, 99] on span "Please enter three or more characters" at bounding box center [354, 94] width 133 height 9
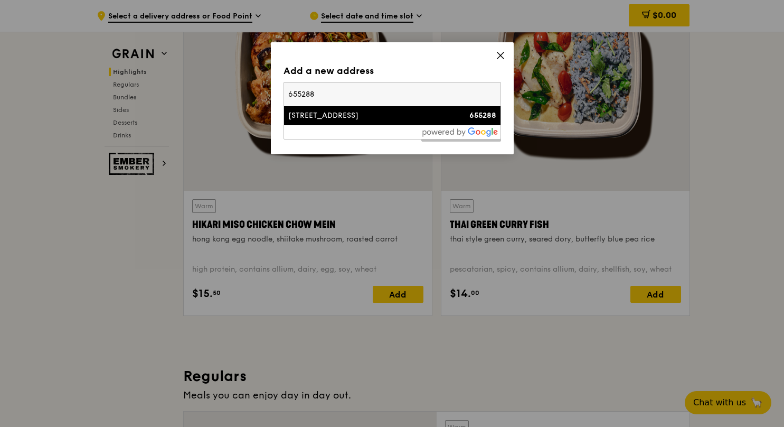
type input "655288"
click at [434, 121] on div "[STREET_ADDRESS]" at bounding box center [366, 115] width 156 height 11
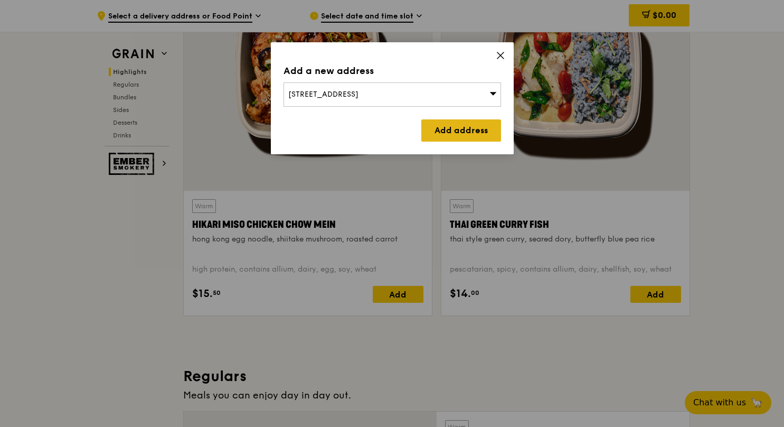
click at [438, 141] on link "Add address" at bounding box center [461, 130] width 80 height 22
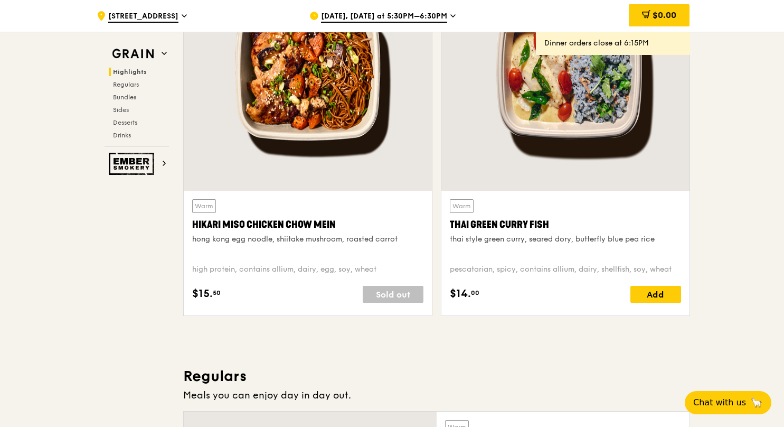
click at [456, 17] on icon at bounding box center [452, 16] width 5 height 10
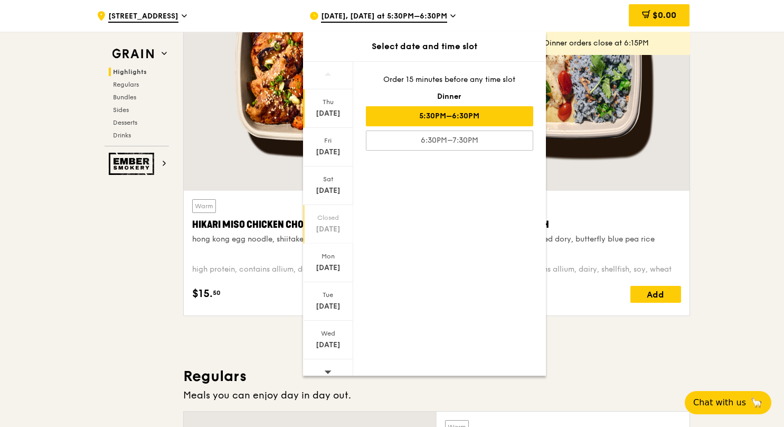
scroll to position [87, 0]
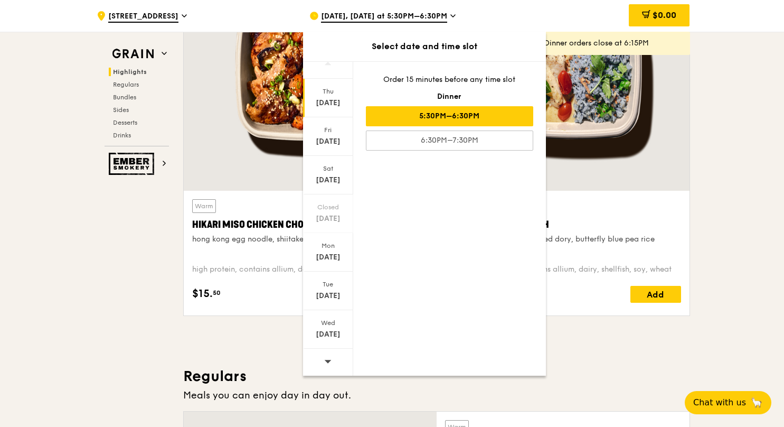
click at [324, 361] on span at bounding box center [327, 360] width 7 height 25
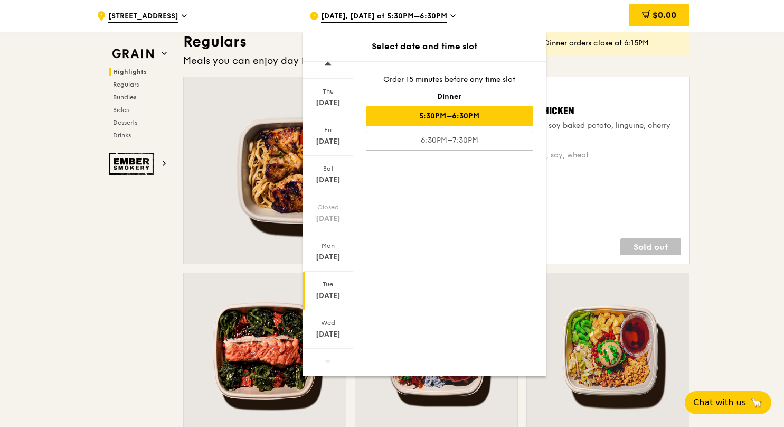
scroll to position [888, 0]
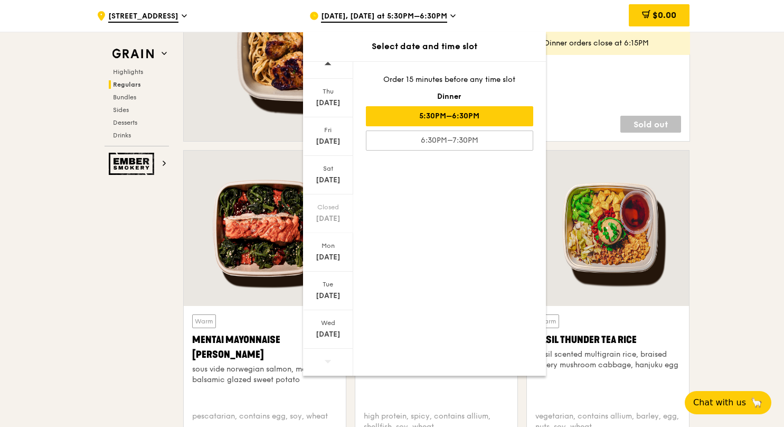
click at [324, 365] on icon at bounding box center [327, 361] width 7 height 8
click at [308, 280] on div "Tue" at bounding box center [328, 284] width 47 height 8
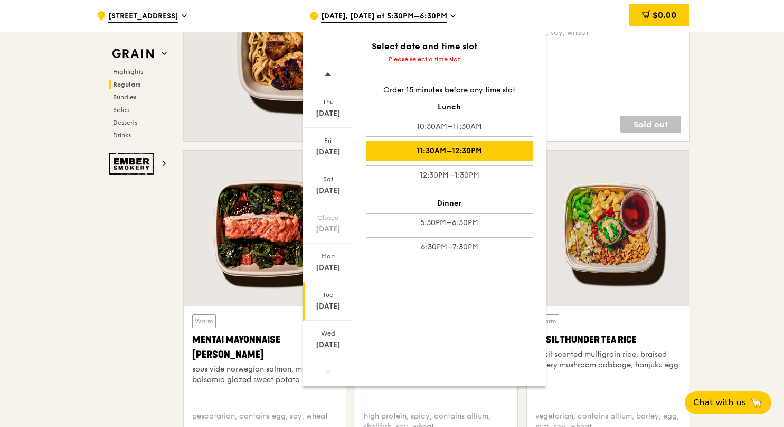
click at [405, 161] on div "11:30AM–12:30PM" at bounding box center [449, 151] width 167 height 20
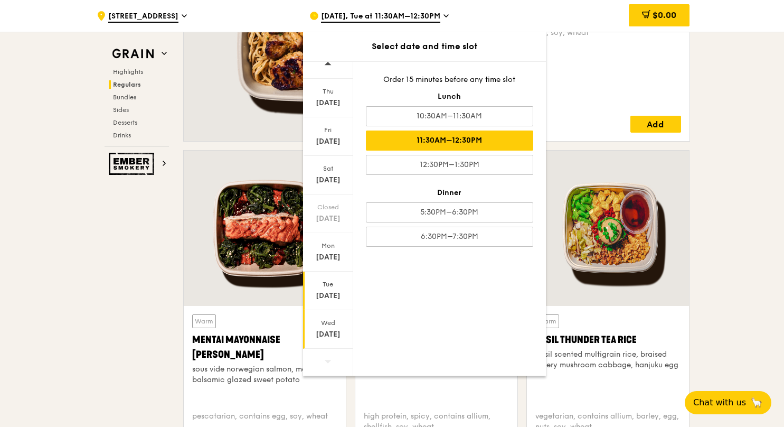
scroll to position [1167, 0]
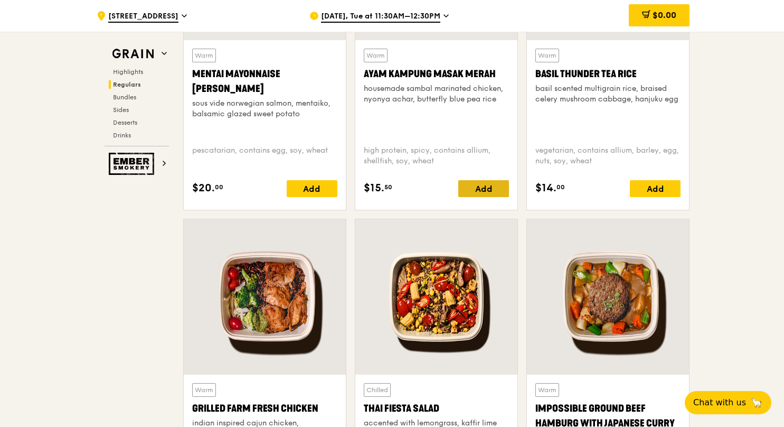
click at [509, 197] on div "Add" at bounding box center [483, 188] width 51 height 17
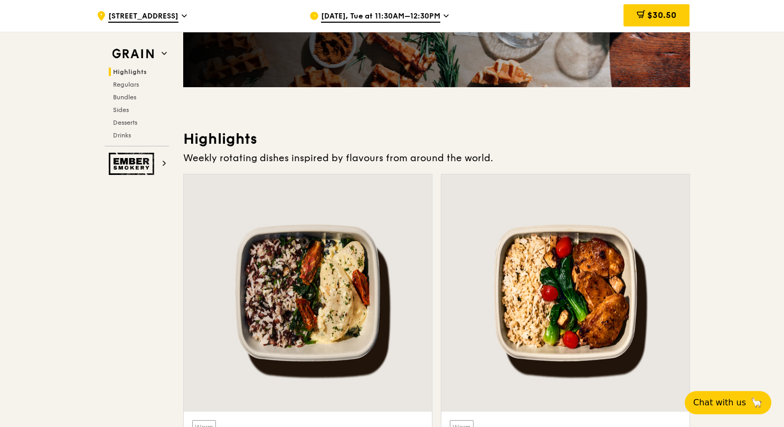
scroll to position [420, 0]
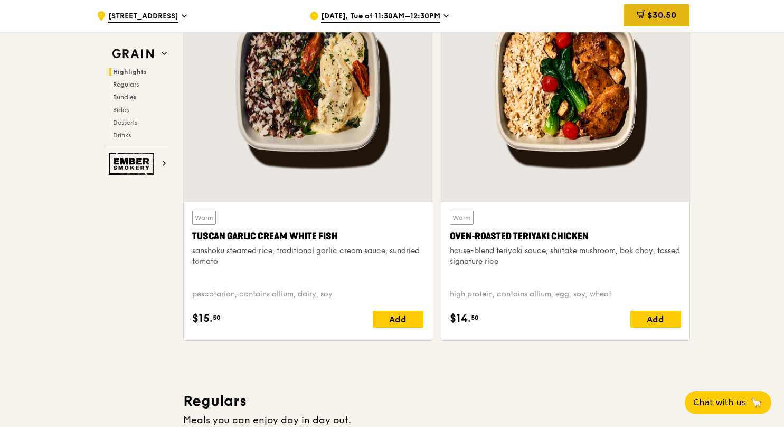
click at [676, 13] on span "$30.50" at bounding box center [661, 15] width 29 height 10
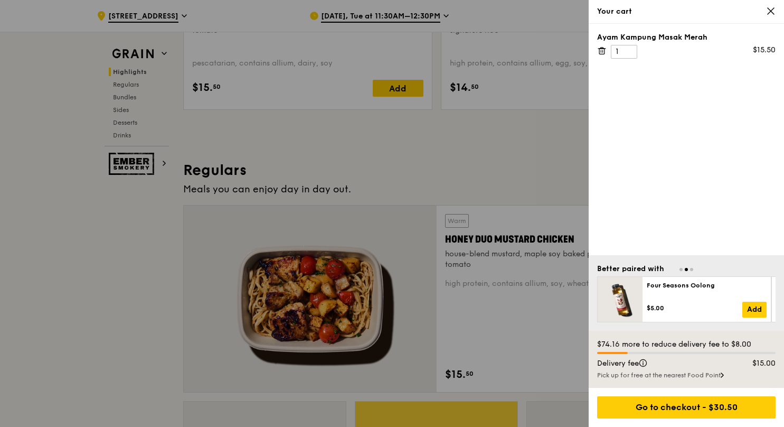
scroll to position [859, 0]
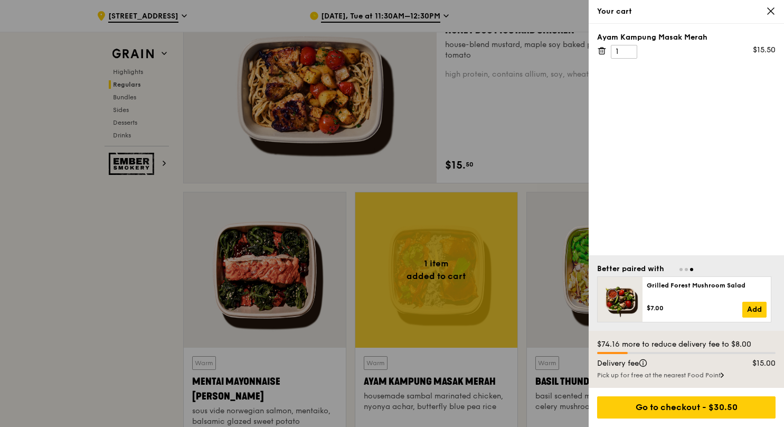
click at [767, 12] on icon at bounding box center [771, 11] width 10 height 10
